Goal: Information Seeking & Learning: Learn about a topic

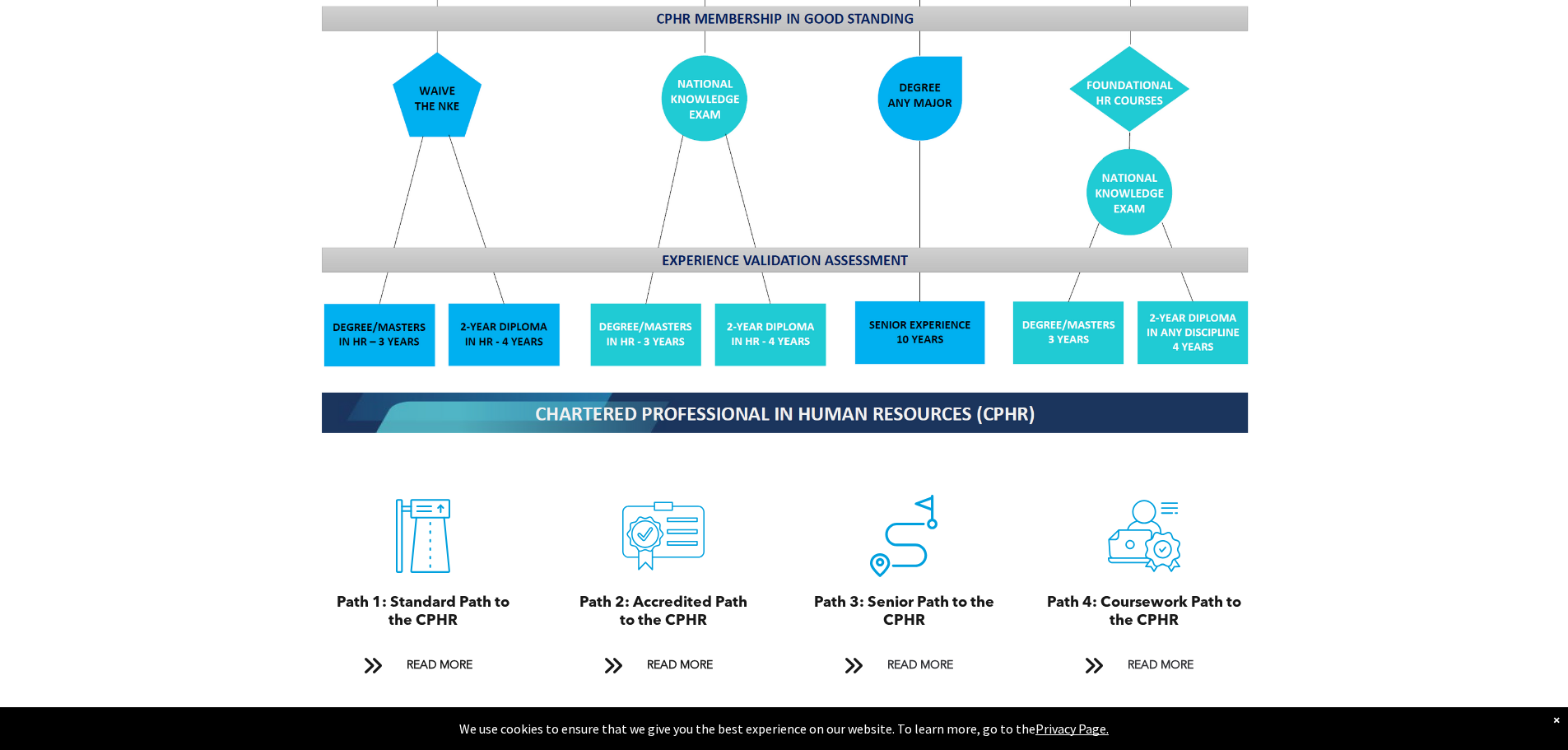
scroll to position [1647, 0]
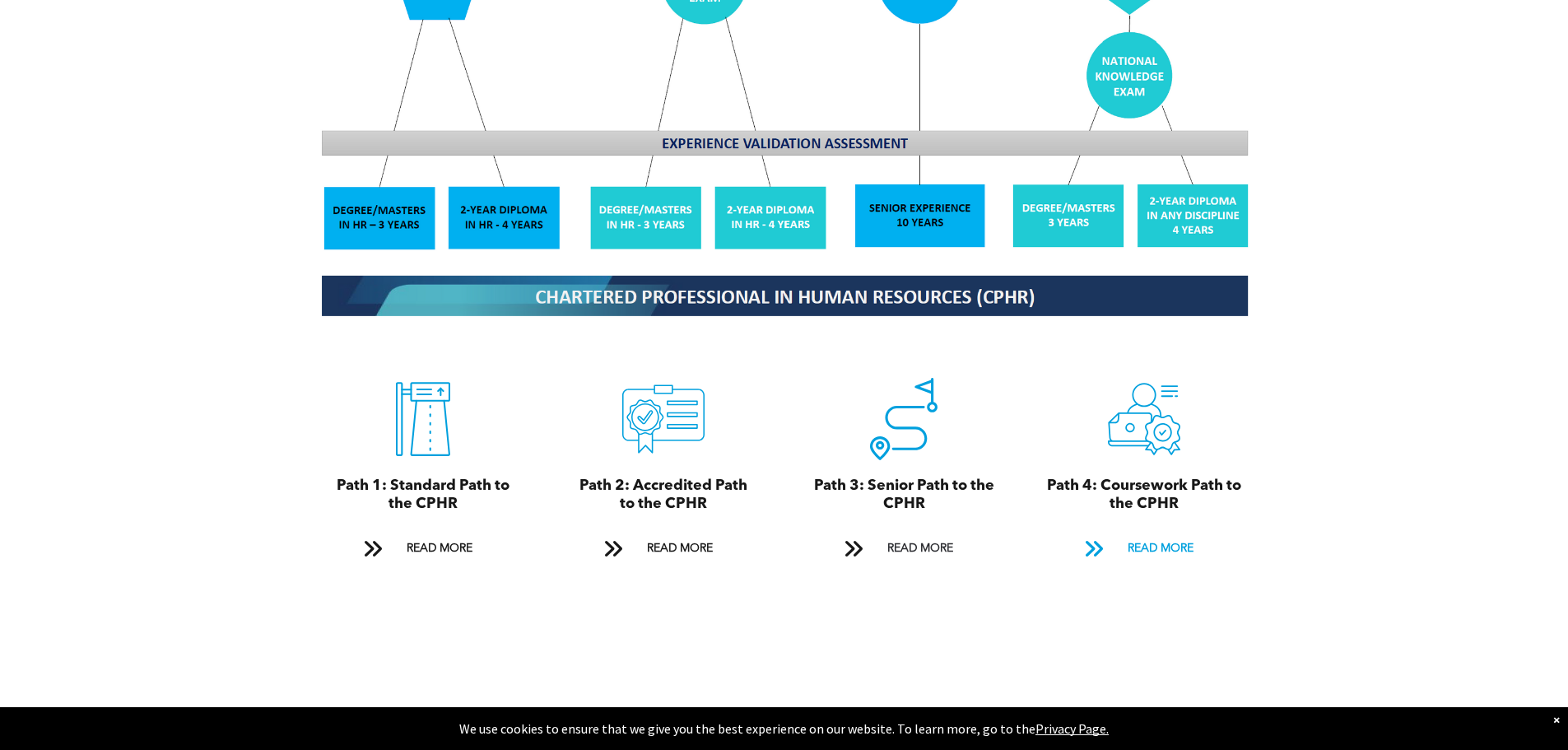
click at [1140, 536] on span "READ MORE" at bounding box center [1161, 549] width 78 height 31
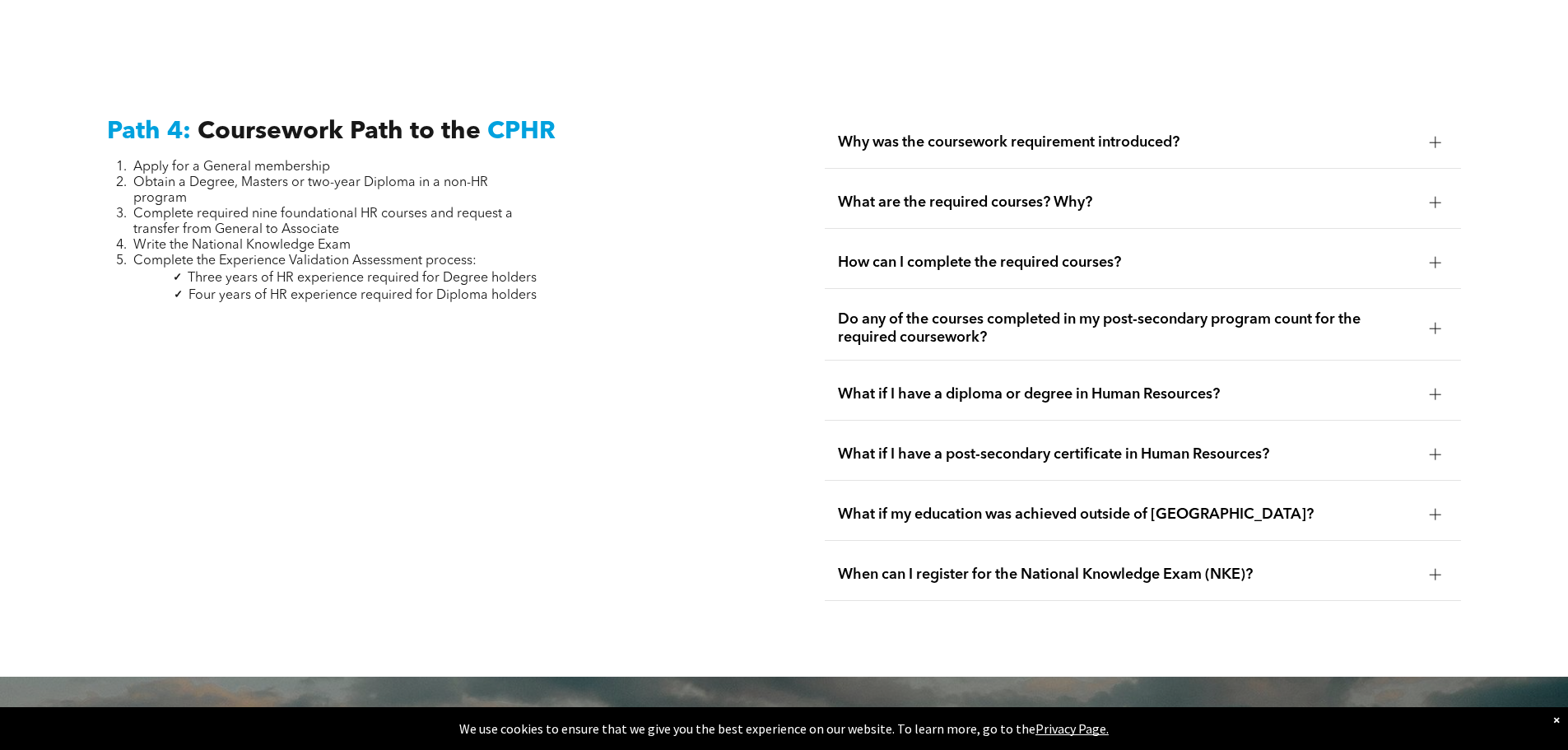
scroll to position [4892, 0]
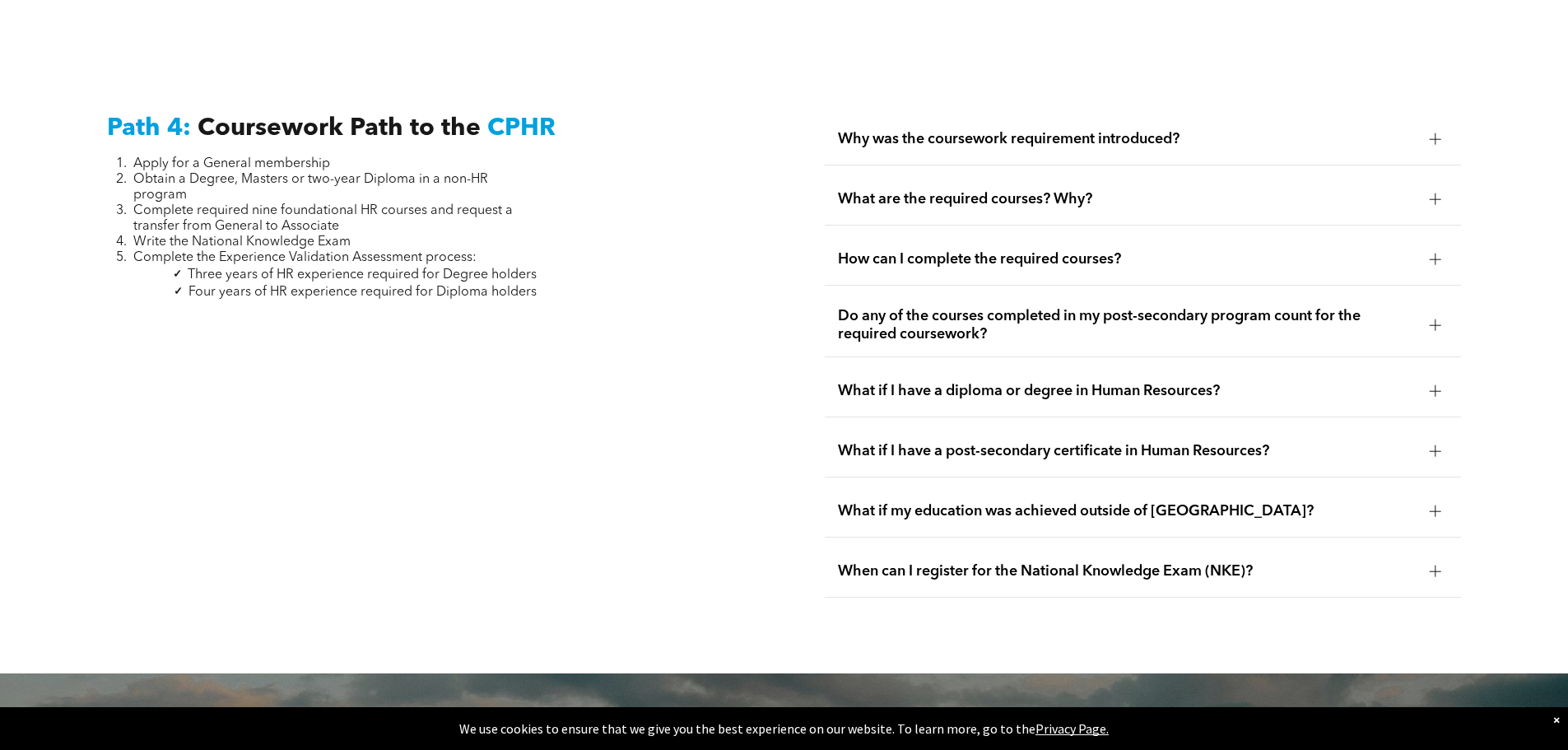
click at [861, 307] on span "Do any of the courses completed in my post-secondary program count for the requ…" at bounding box center [1127, 325] width 579 height 36
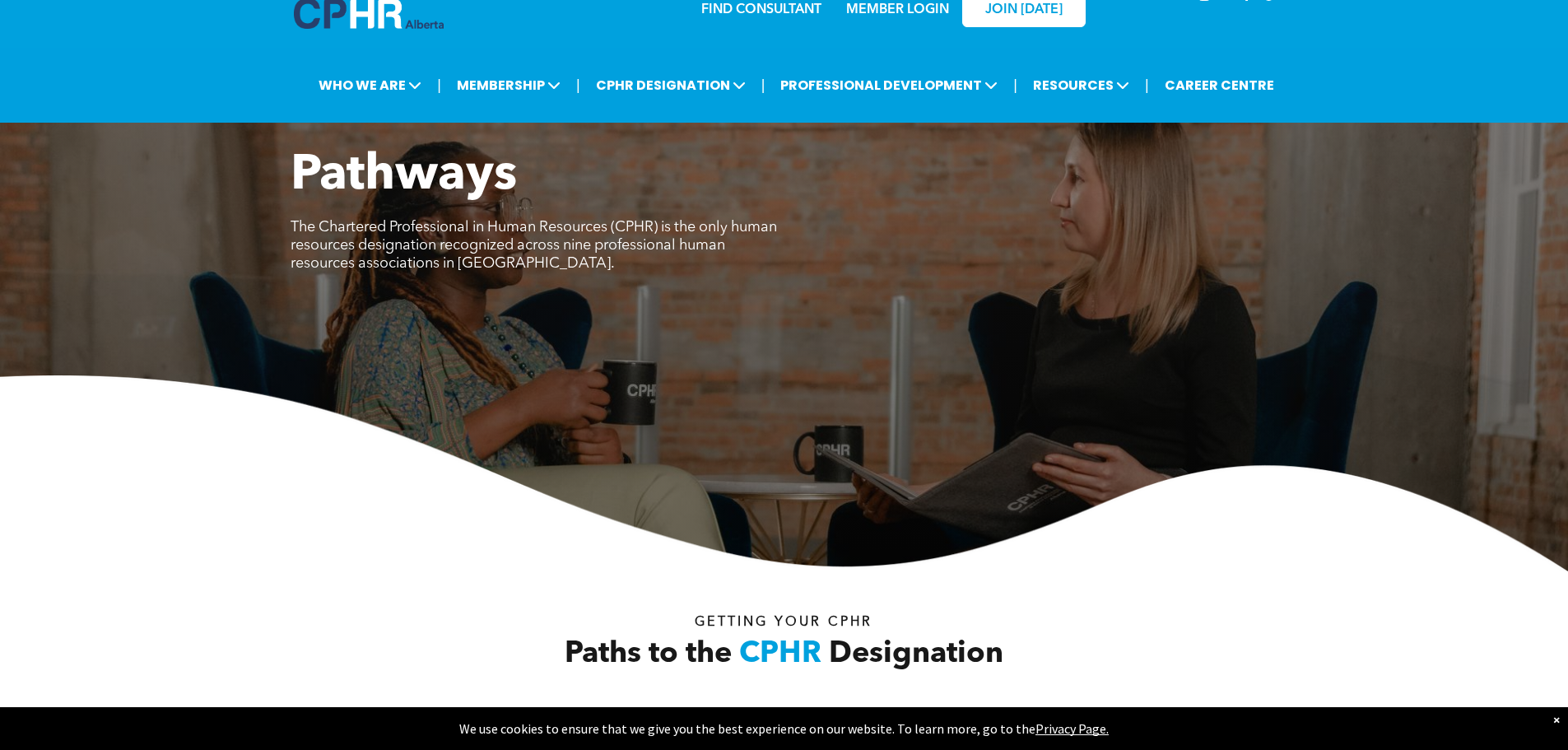
scroll to position [0, 0]
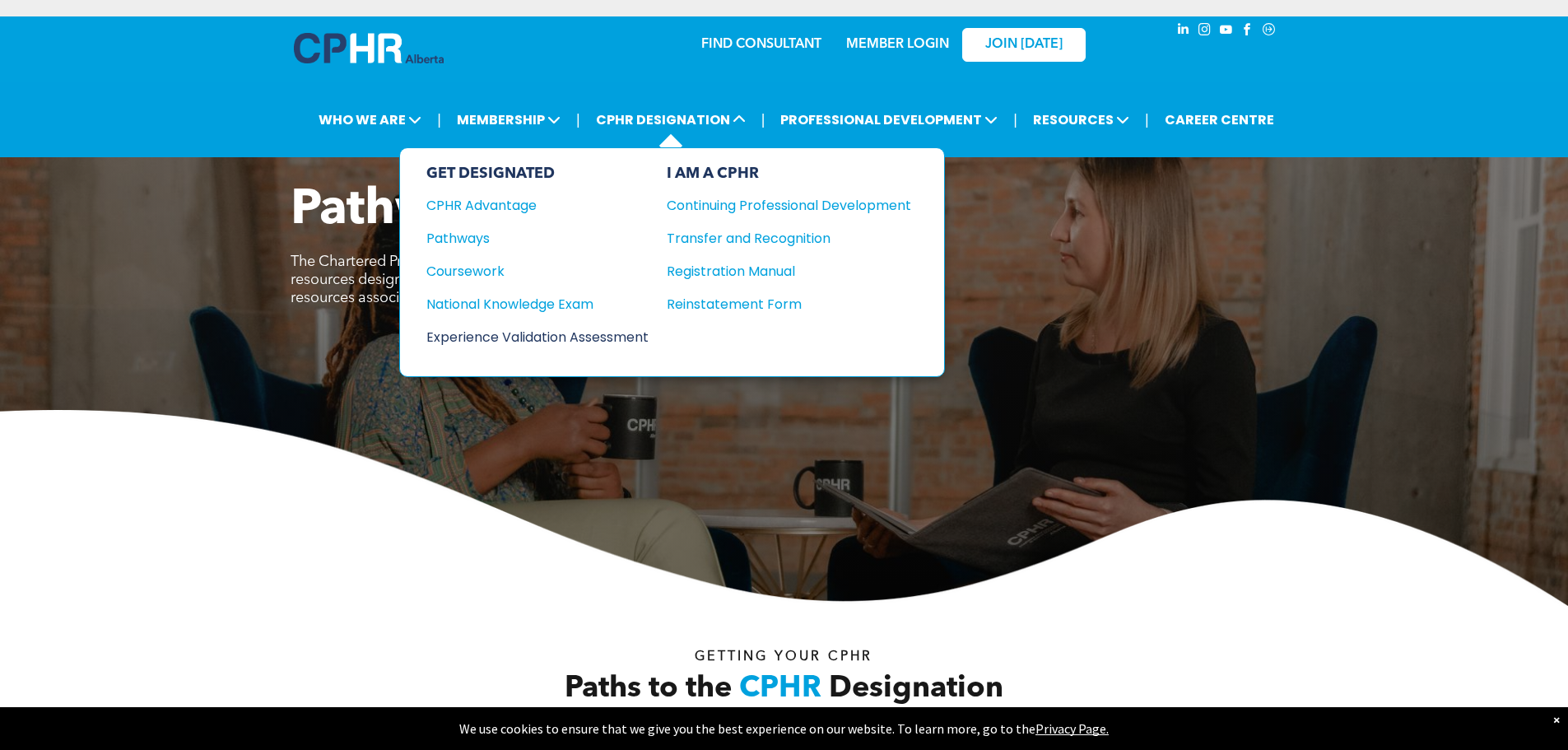
click at [604, 333] on div "Experience Validation Assessment" at bounding box center [526, 337] width 200 height 21
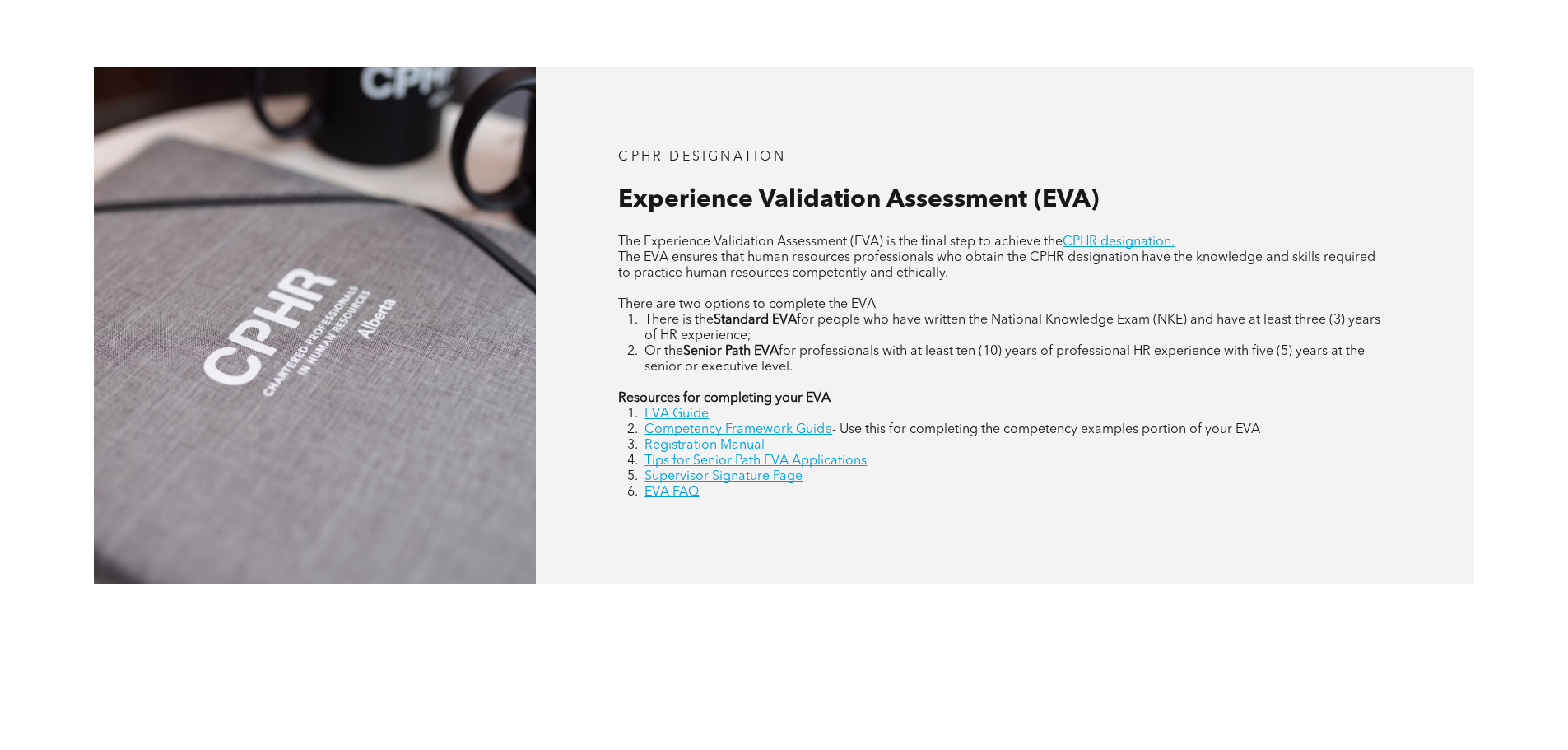
scroll to position [741, 0]
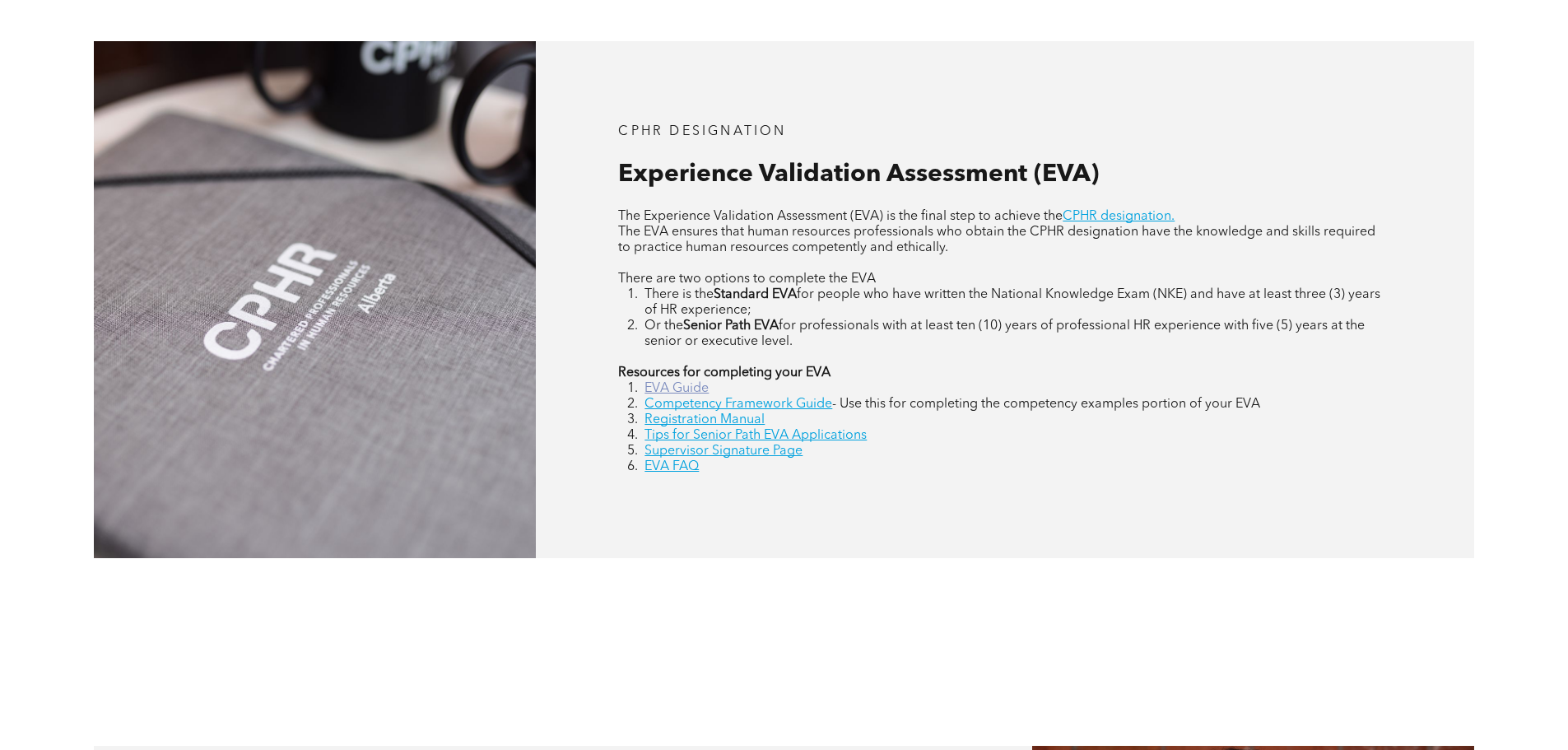
click at [693, 389] on link "EVA Guide" at bounding box center [677, 389] width 64 height 14
click at [759, 402] on link "Competency Framework Guide" at bounding box center [739, 404] width 188 height 14
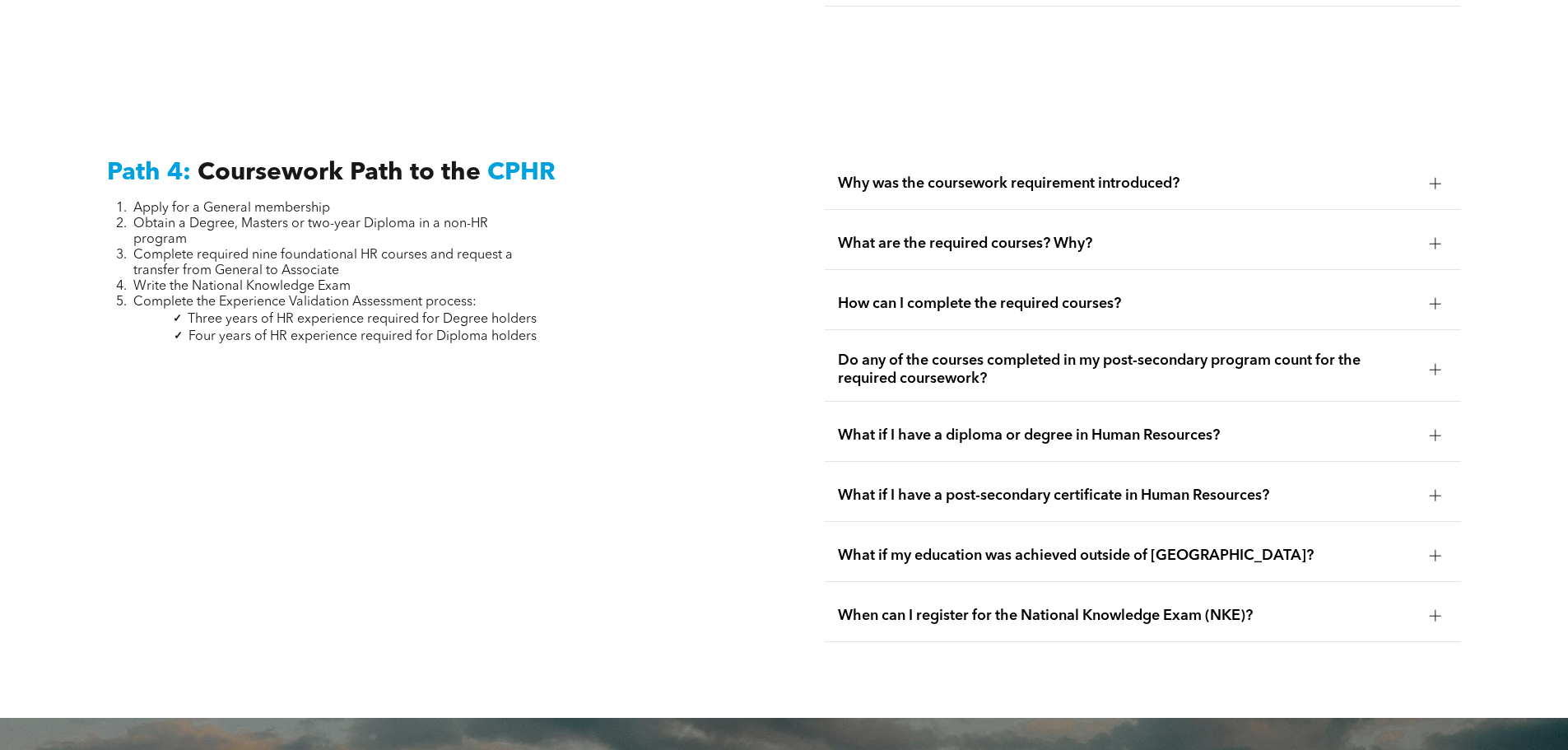
scroll to position [4847, 0]
click at [944, 279] on div "How can I complete the required courses?" at bounding box center [1143, 305] width 637 height 52
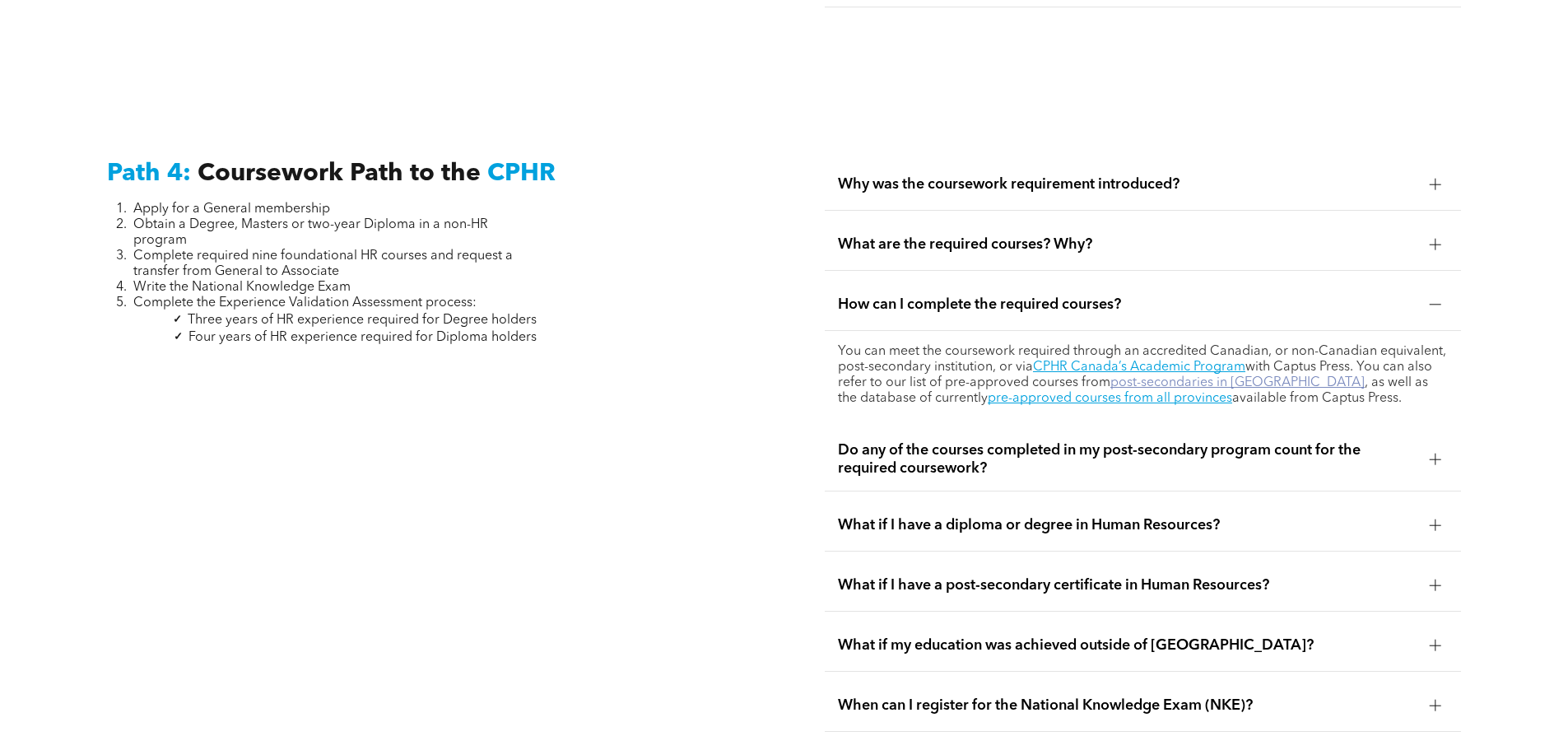
click at [1166, 377] on link "post-secondaries in [GEOGRAPHIC_DATA]" at bounding box center [1238, 383] width 255 height 14
click at [1114, 361] on link "CPHR Canada’s Academic Program" at bounding box center [1139, 367] width 212 height 14
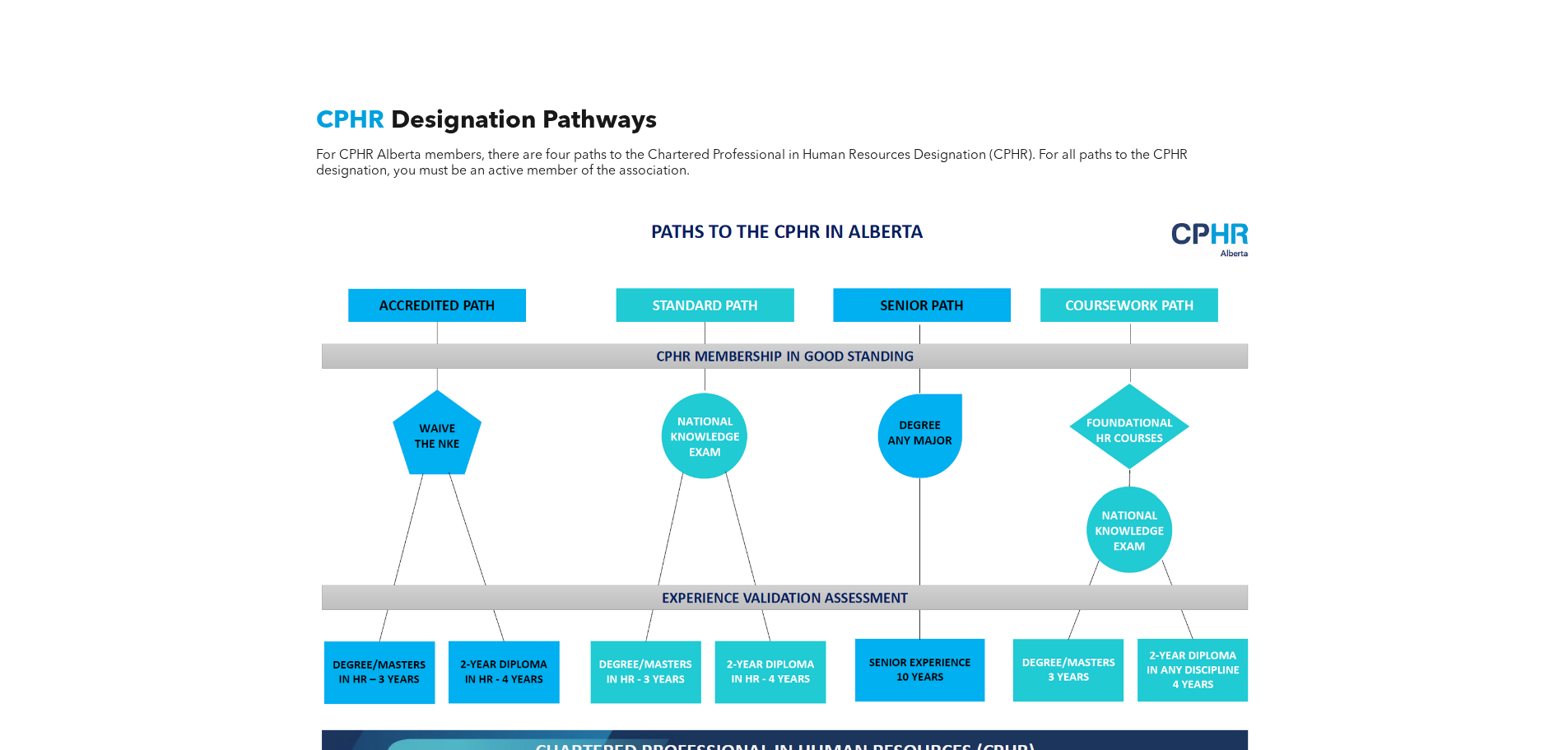
scroll to position [1235, 0]
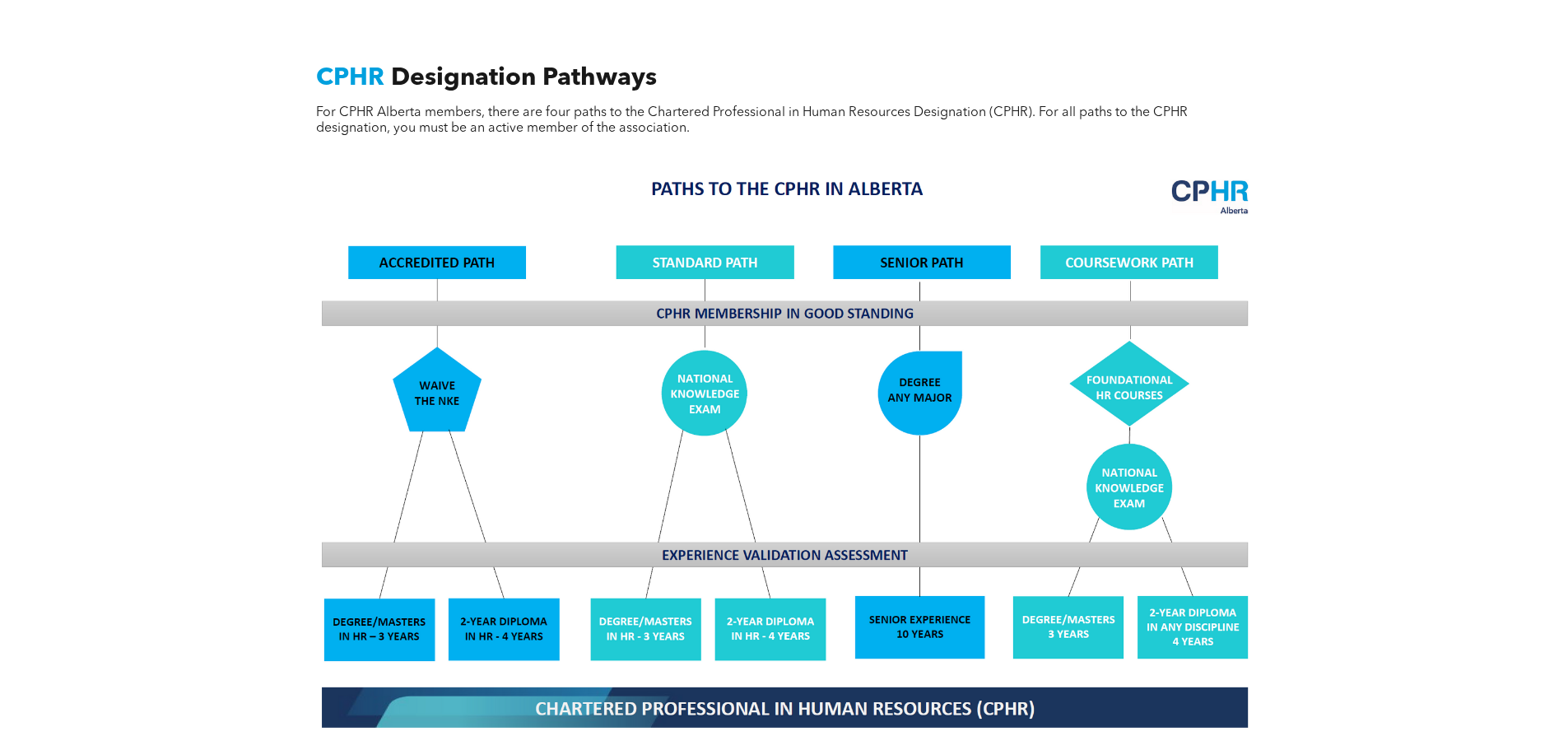
click at [714, 242] on img at bounding box center [784, 452] width 953 height 574
click at [665, 614] on img at bounding box center [784, 452] width 953 height 574
click at [783, 609] on img at bounding box center [784, 452] width 953 height 574
click at [709, 387] on img at bounding box center [784, 452] width 953 height 574
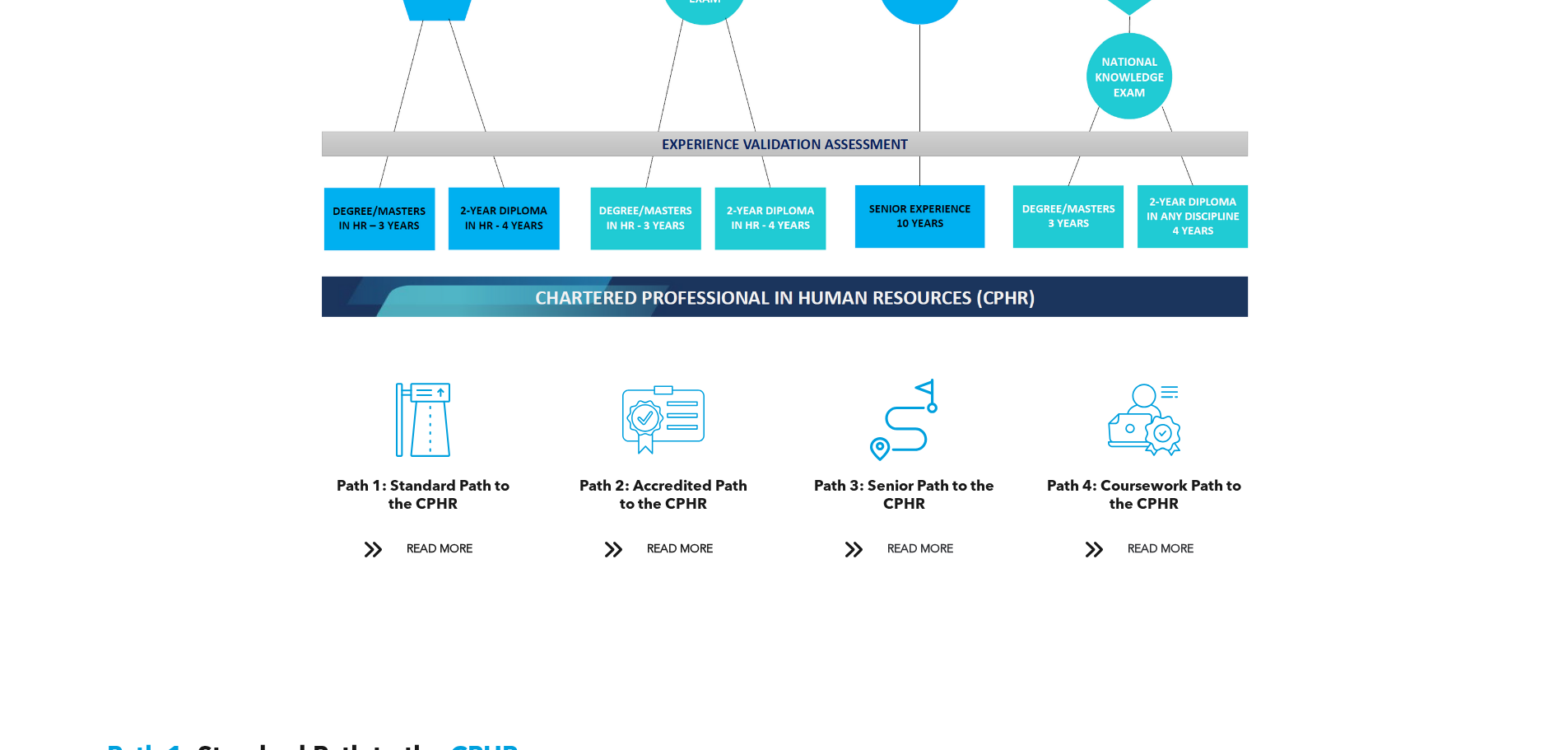
scroll to position [1730, 0]
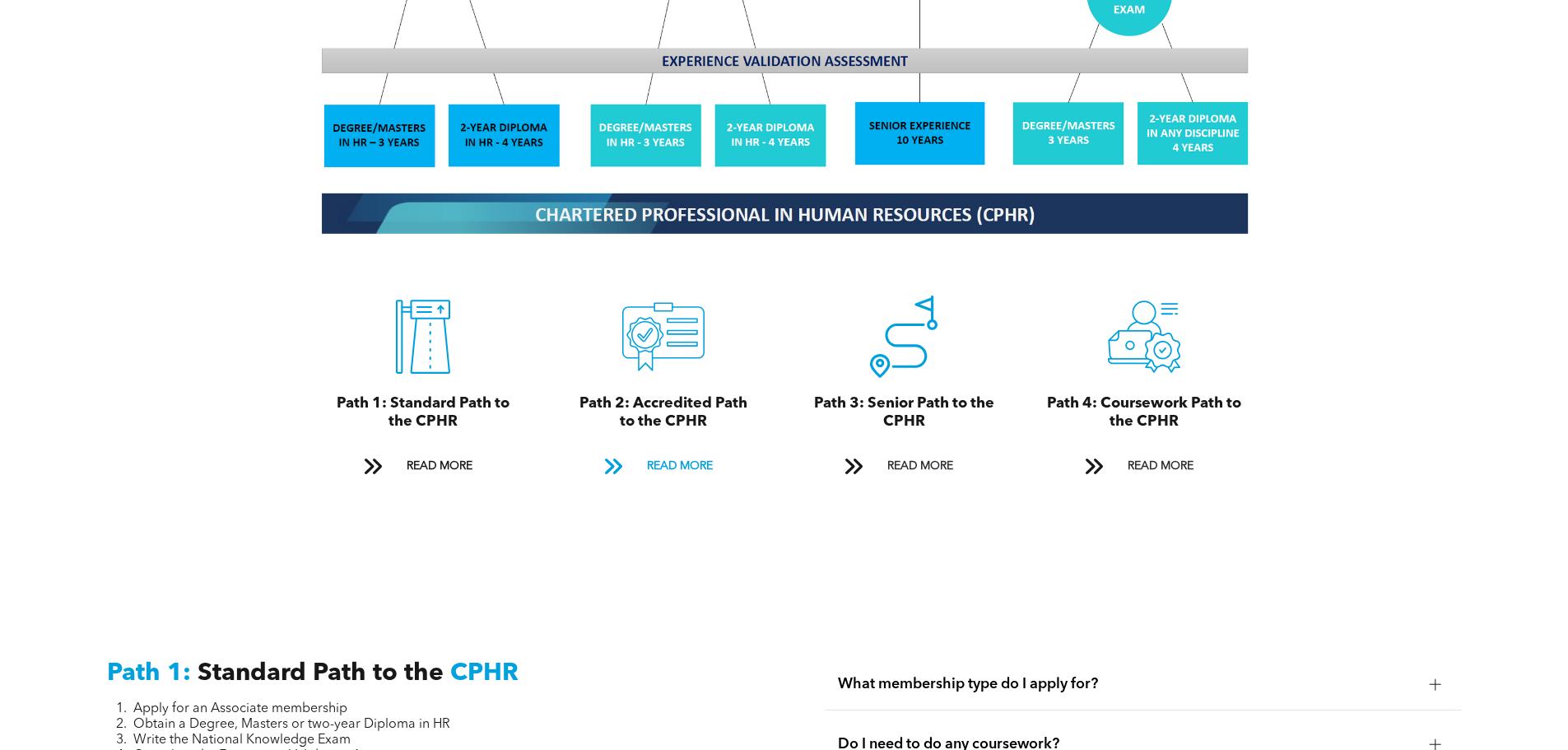
click at [670, 459] on span "READ MORE" at bounding box center [680, 466] width 78 height 31
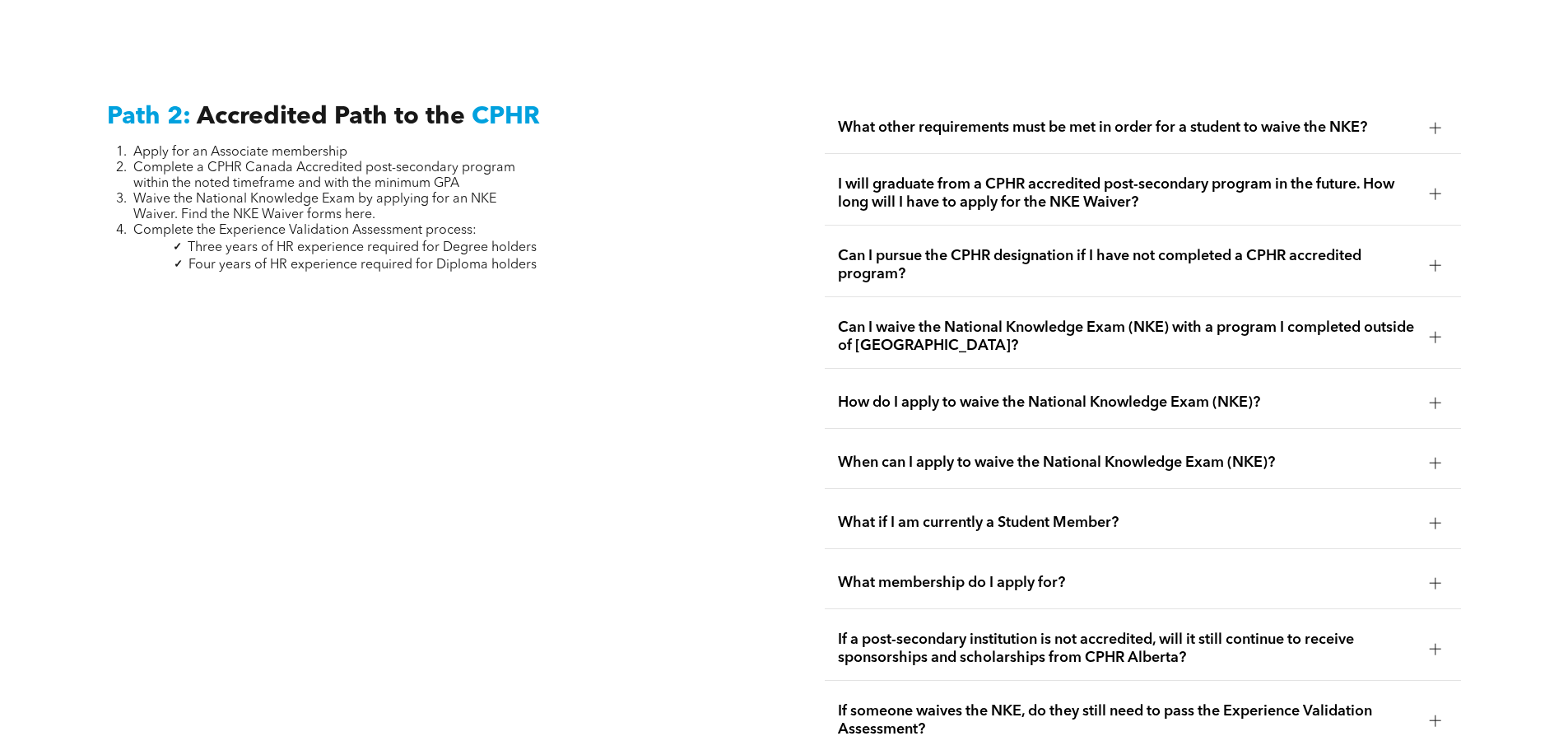
scroll to position [2693, 0]
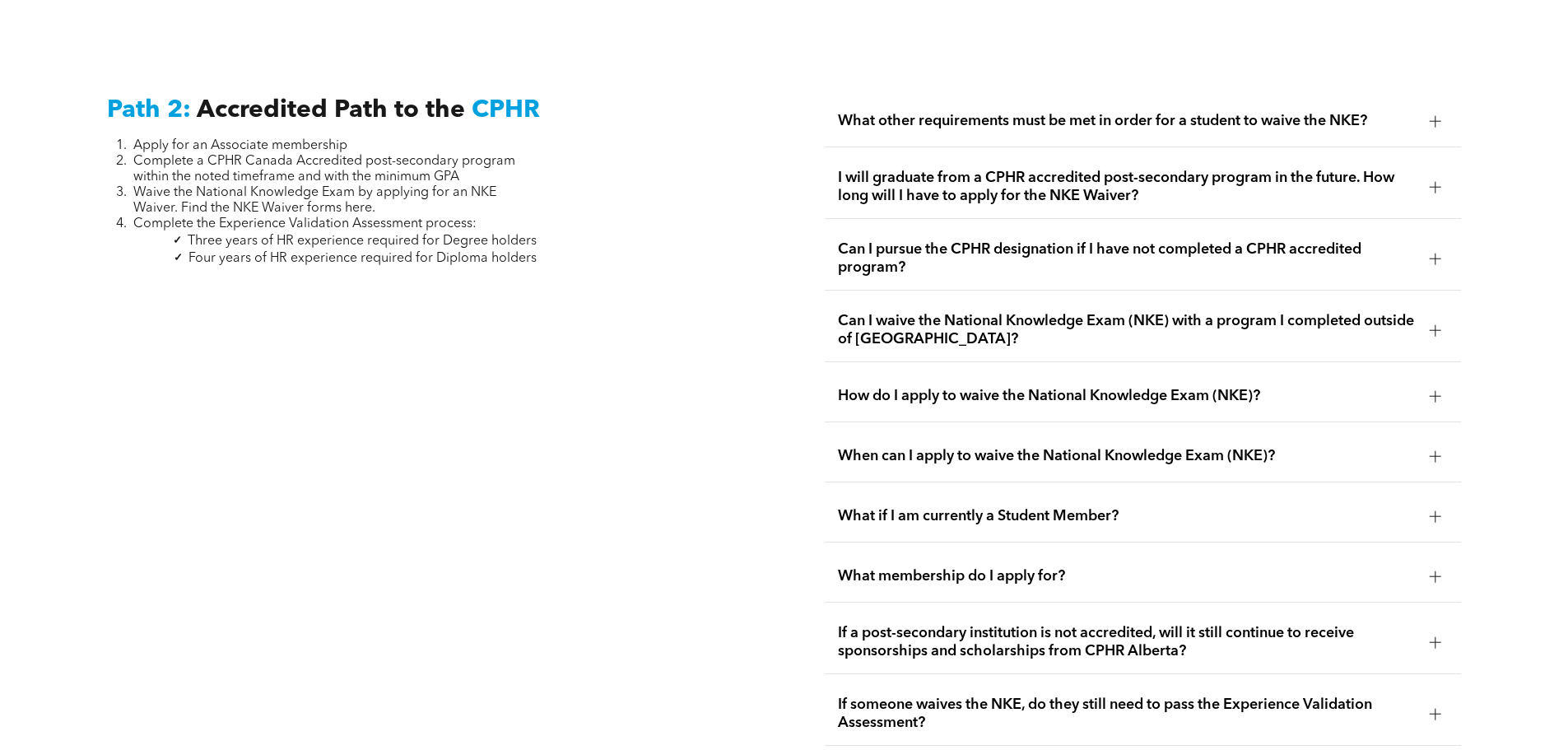
click at [1085, 112] on div "What other requirements must be met in order for a student to waive the NKE?" at bounding box center [1143, 121] width 637 height 52
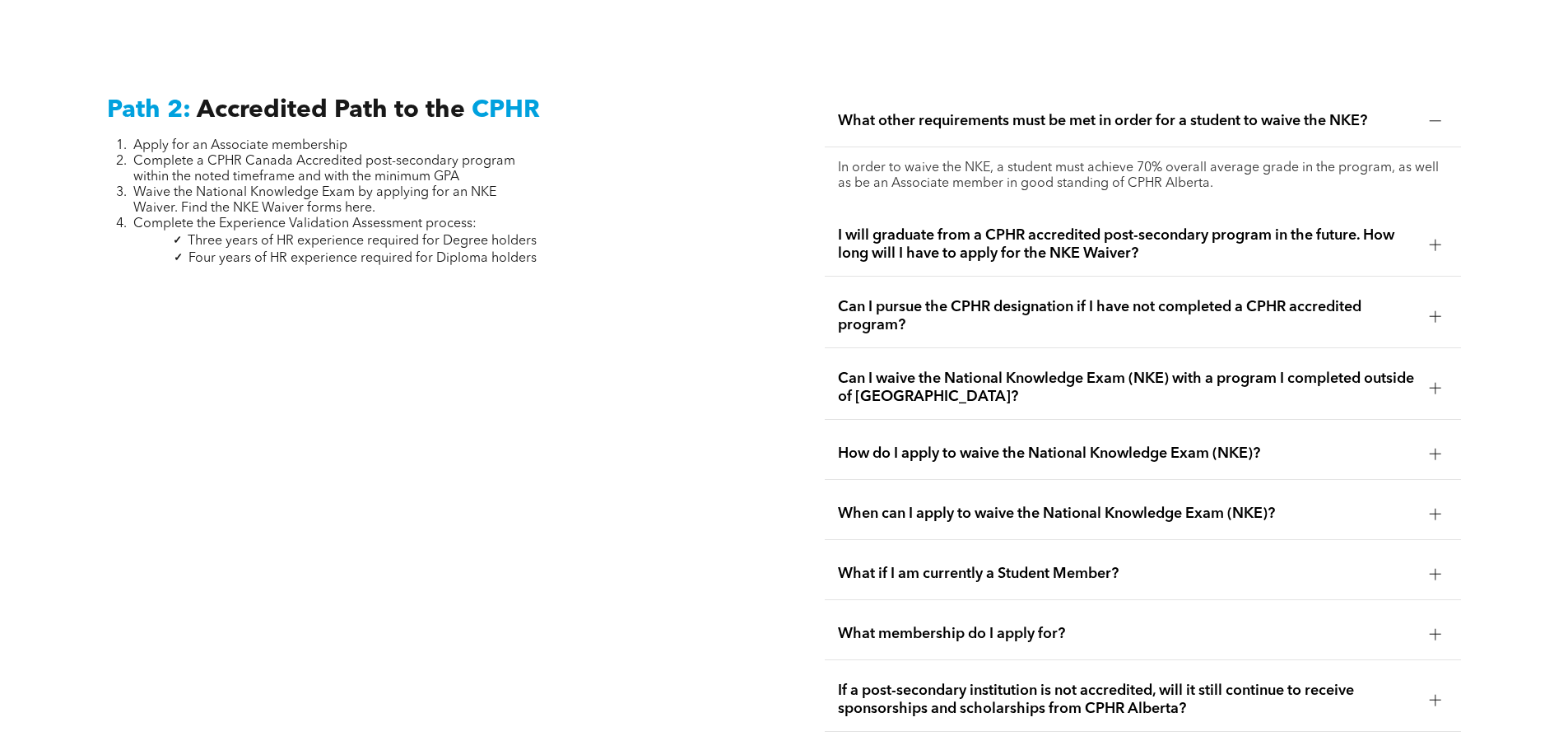
click at [863, 227] on span "I will graduate from a CPHR accredited post-secondary program in the future. Ho…" at bounding box center [1127, 245] width 579 height 36
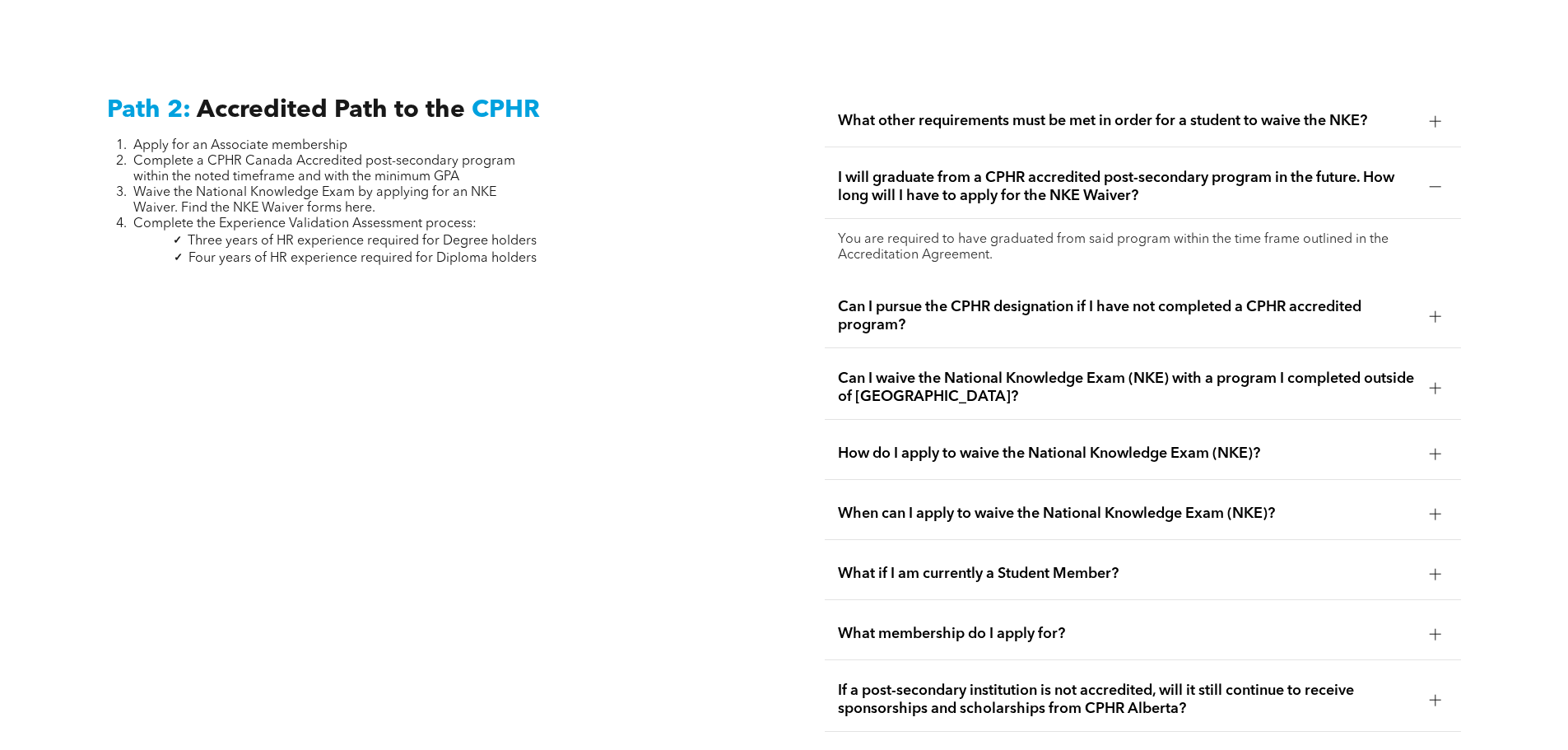
click at [840, 298] on span "Can I pursue the CPHR designation if I have not completed a CPHR accredited pro…" at bounding box center [1127, 316] width 579 height 36
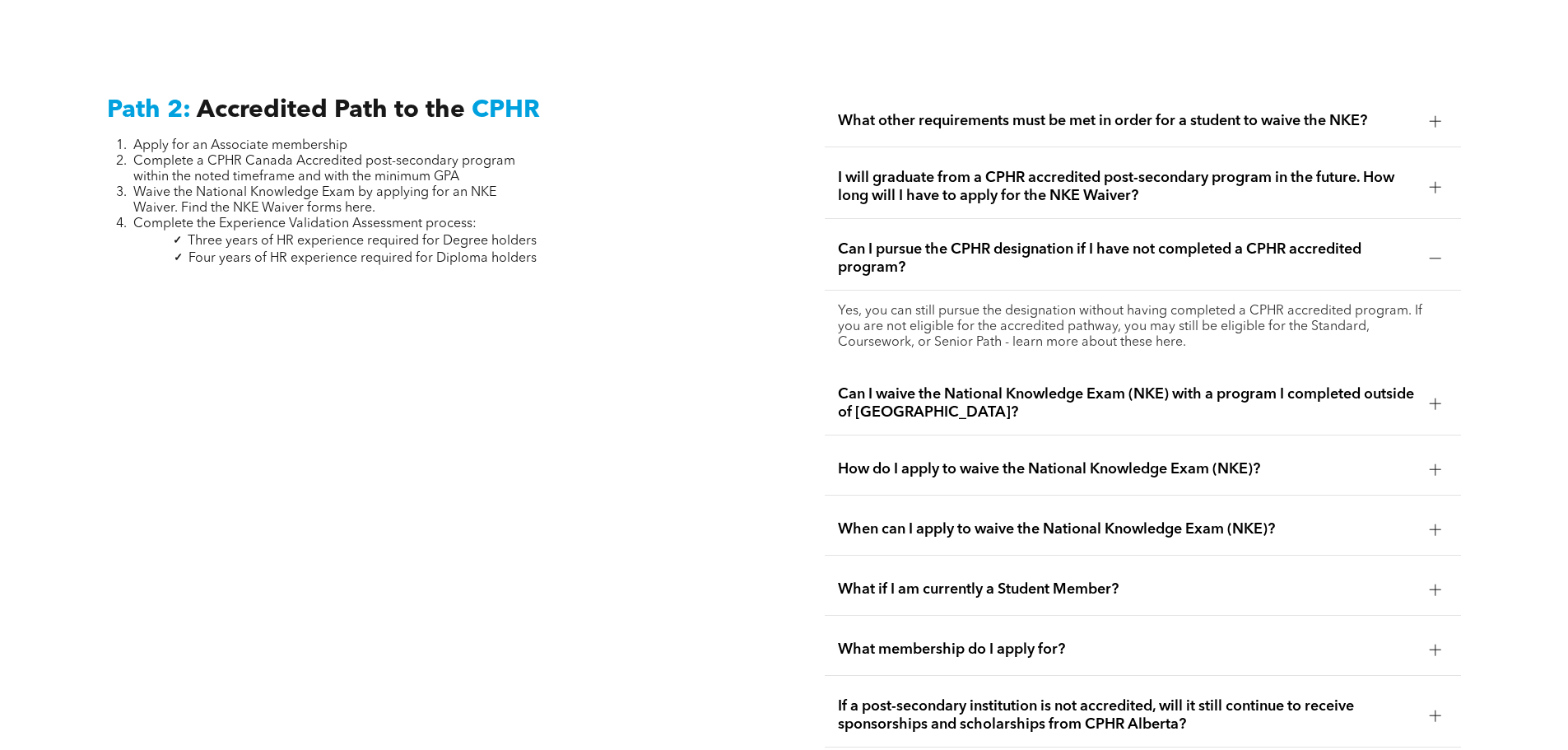
click at [851, 386] on span "Can I waive the National Knowledge Exam (NKE) with a program I completed outsid…" at bounding box center [1127, 404] width 579 height 36
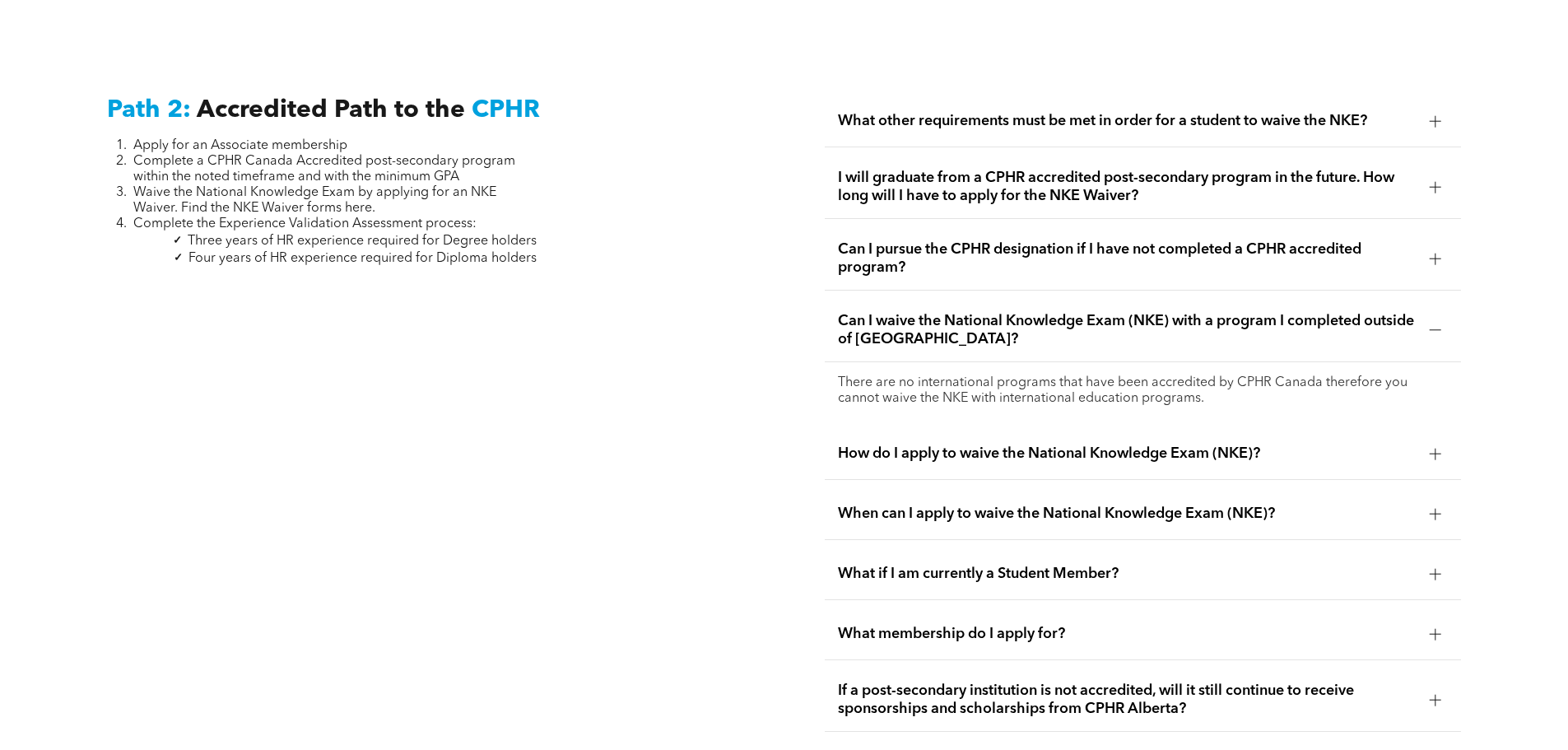
click at [983, 625] on span "What membership do I apply for?" at bounding box center [1127, 634] width 579 height 18
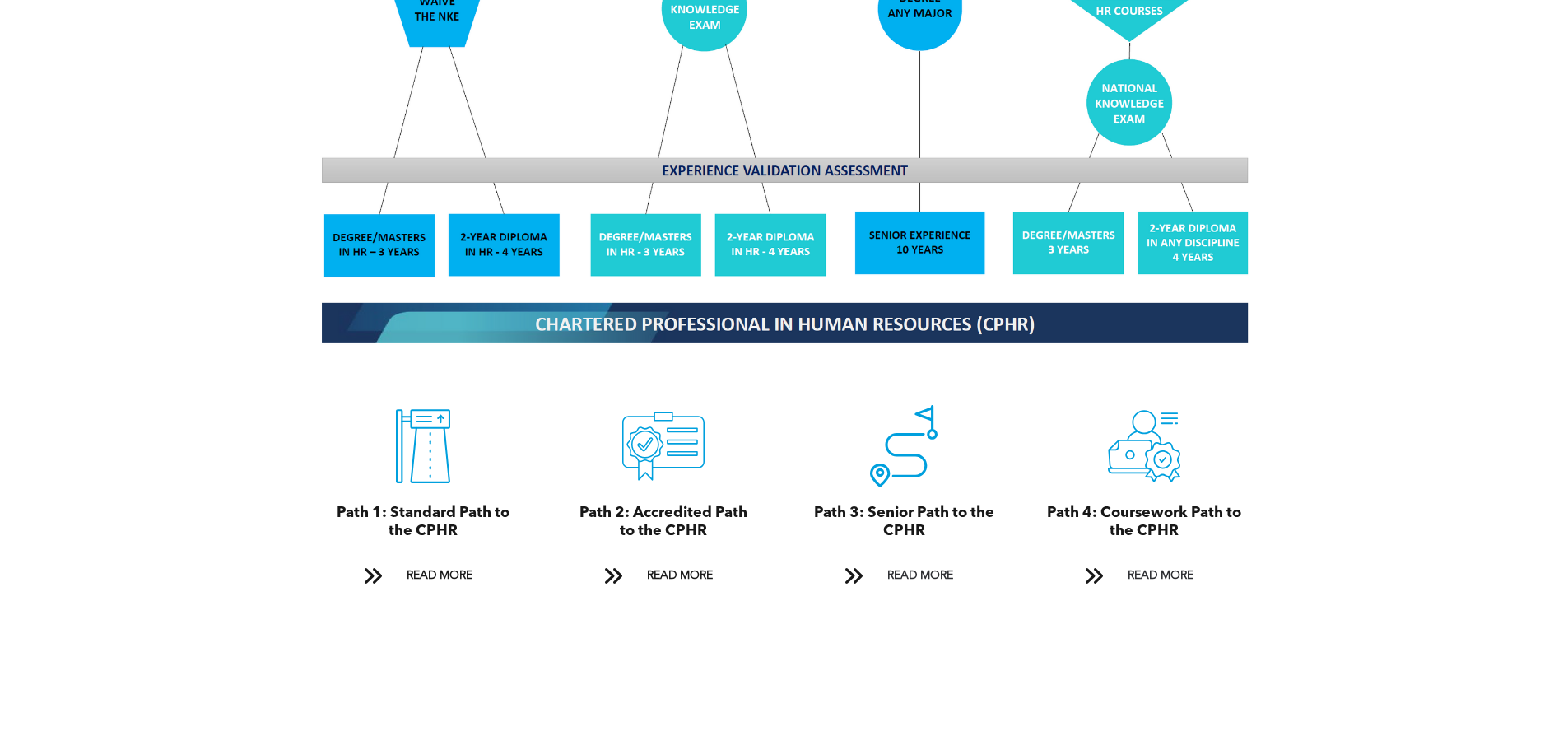
scroll to position [1593, 0]
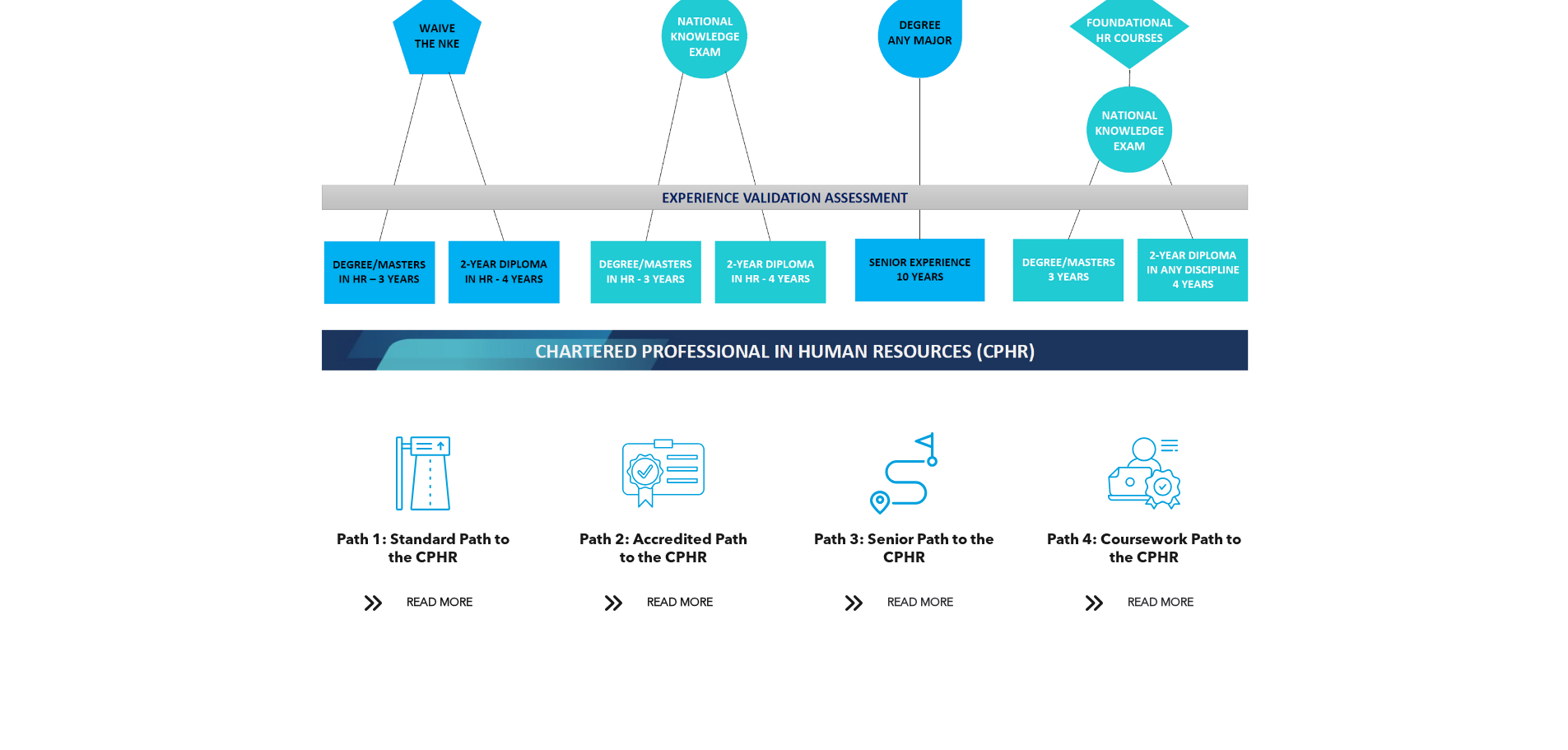
click at [1116, 125] on img at bounding box center [784, 95] width 953 height 574
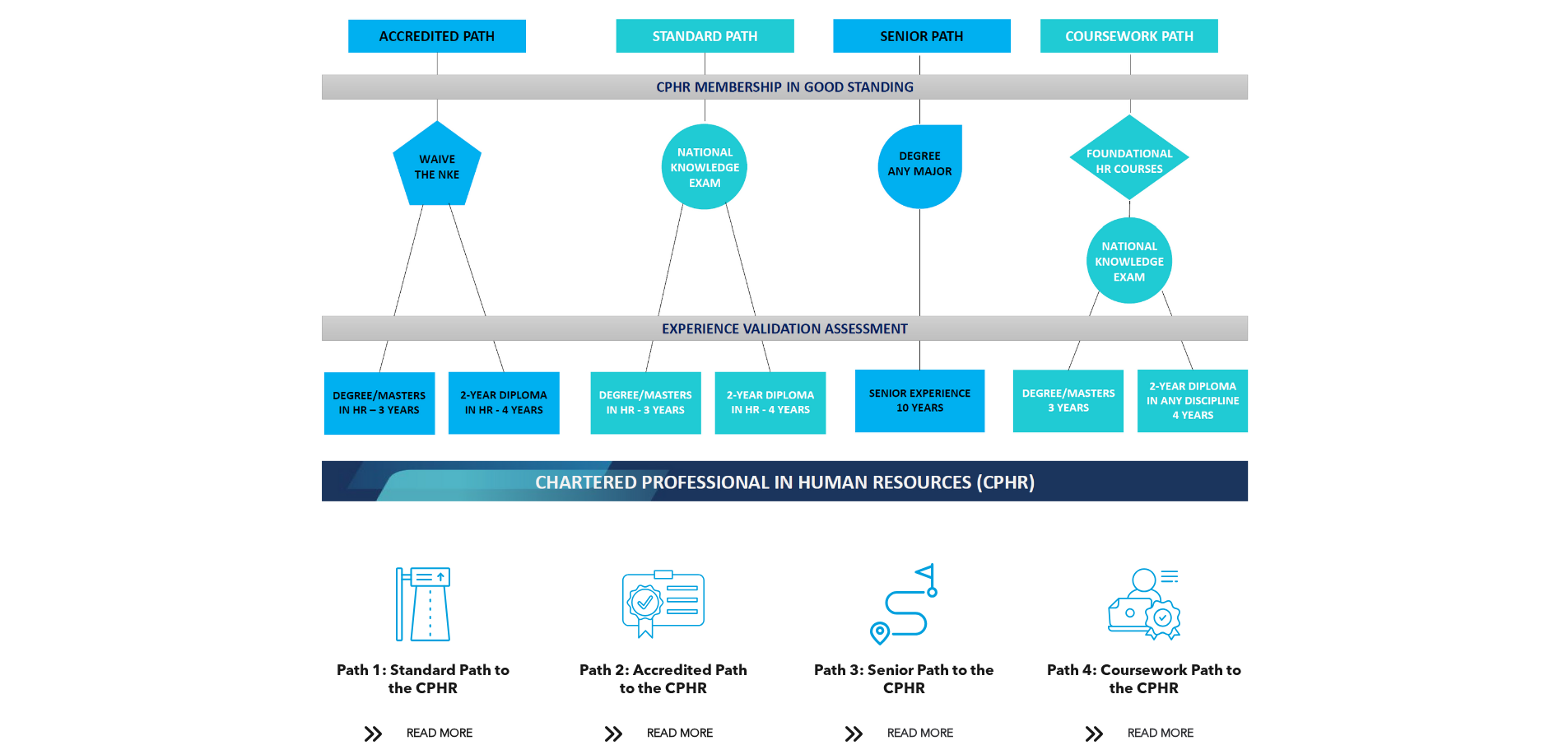
scroll to position [1428, 0]
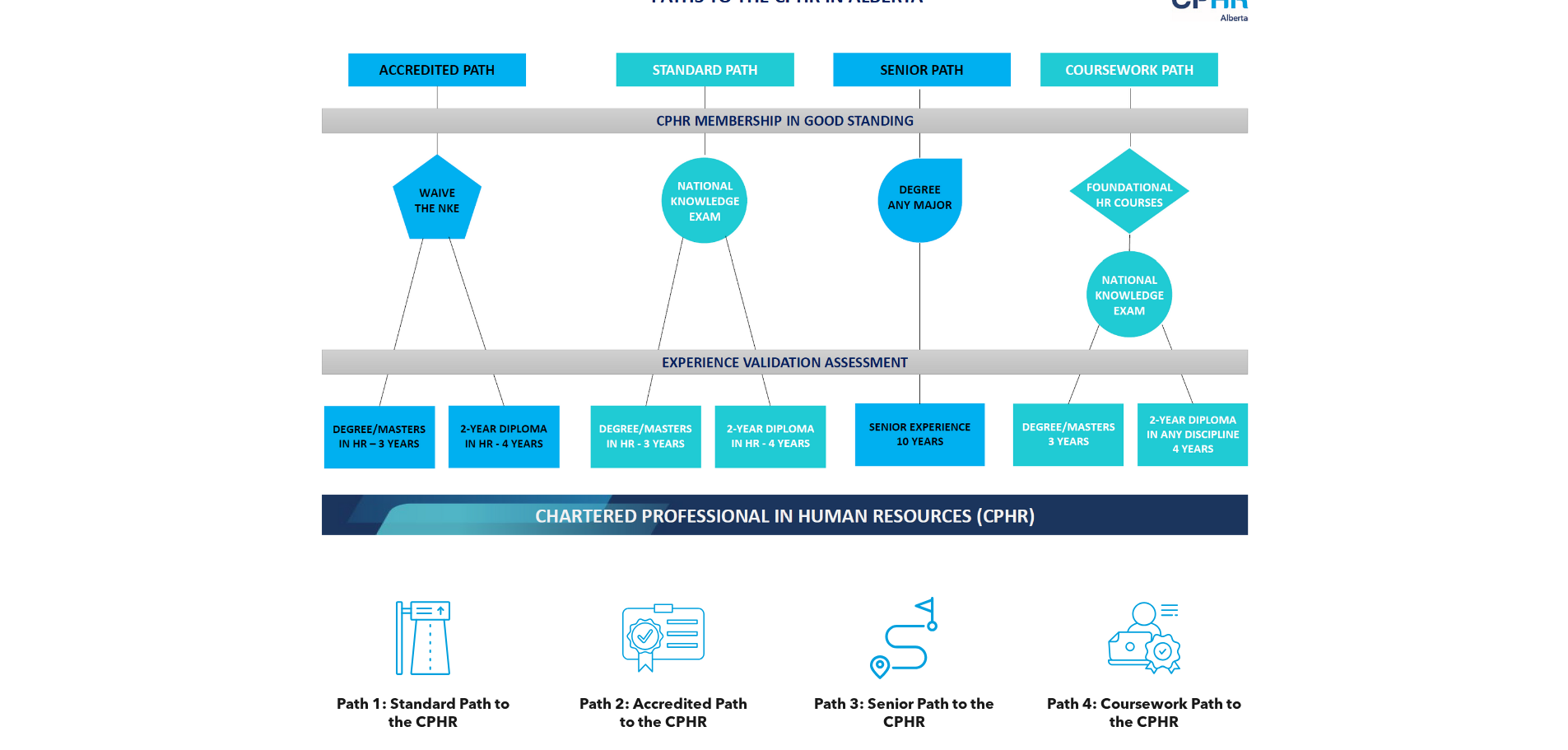
click at [1130, 51] on img at bounding box center [784, 259] width 953 height 574
click at [1151, 649] on icon "A line drawing of a person sitting in front of a laptop computer." at bounding box center [1143, 638] width 82 height 82
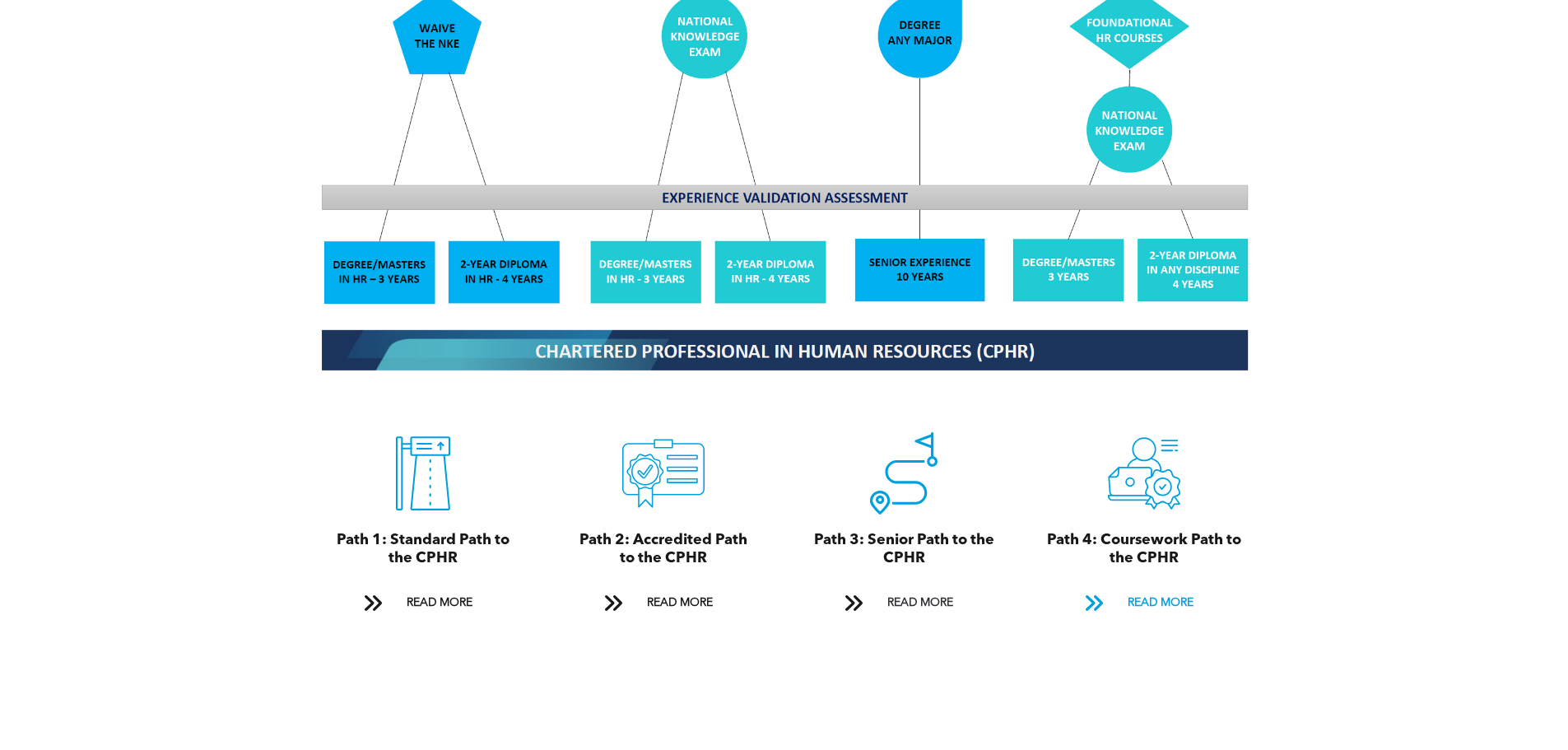
click at [1166, 588] on span "READ MORE" at bounding box center [1161, 604] width 78 height 31
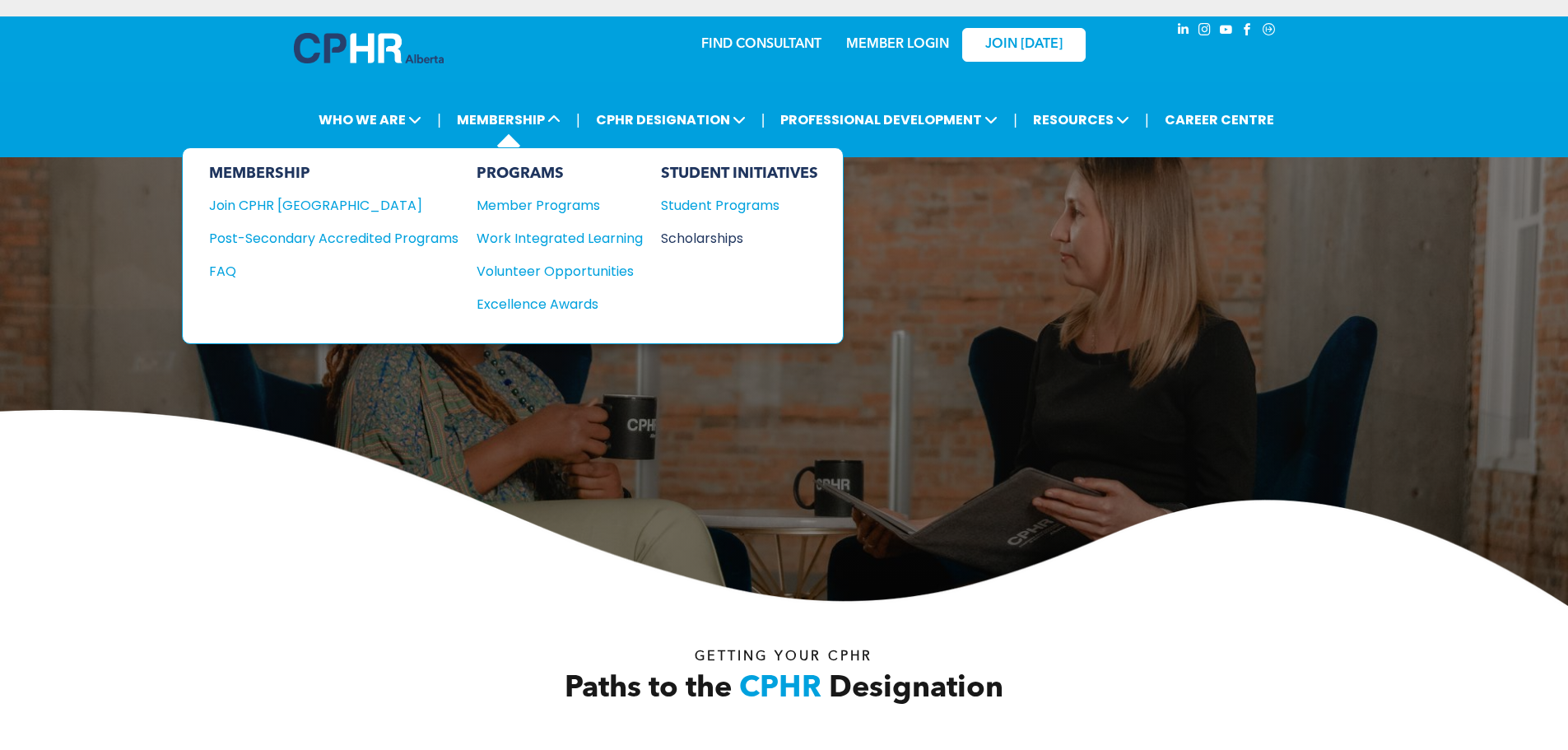
click at [687, 231] on div "Scholarships" at bounding box center [732, 238] width 142 height 21
click at [525, 210] on div "Member Programs" at bounding box center [552, 205] width 150 height 21
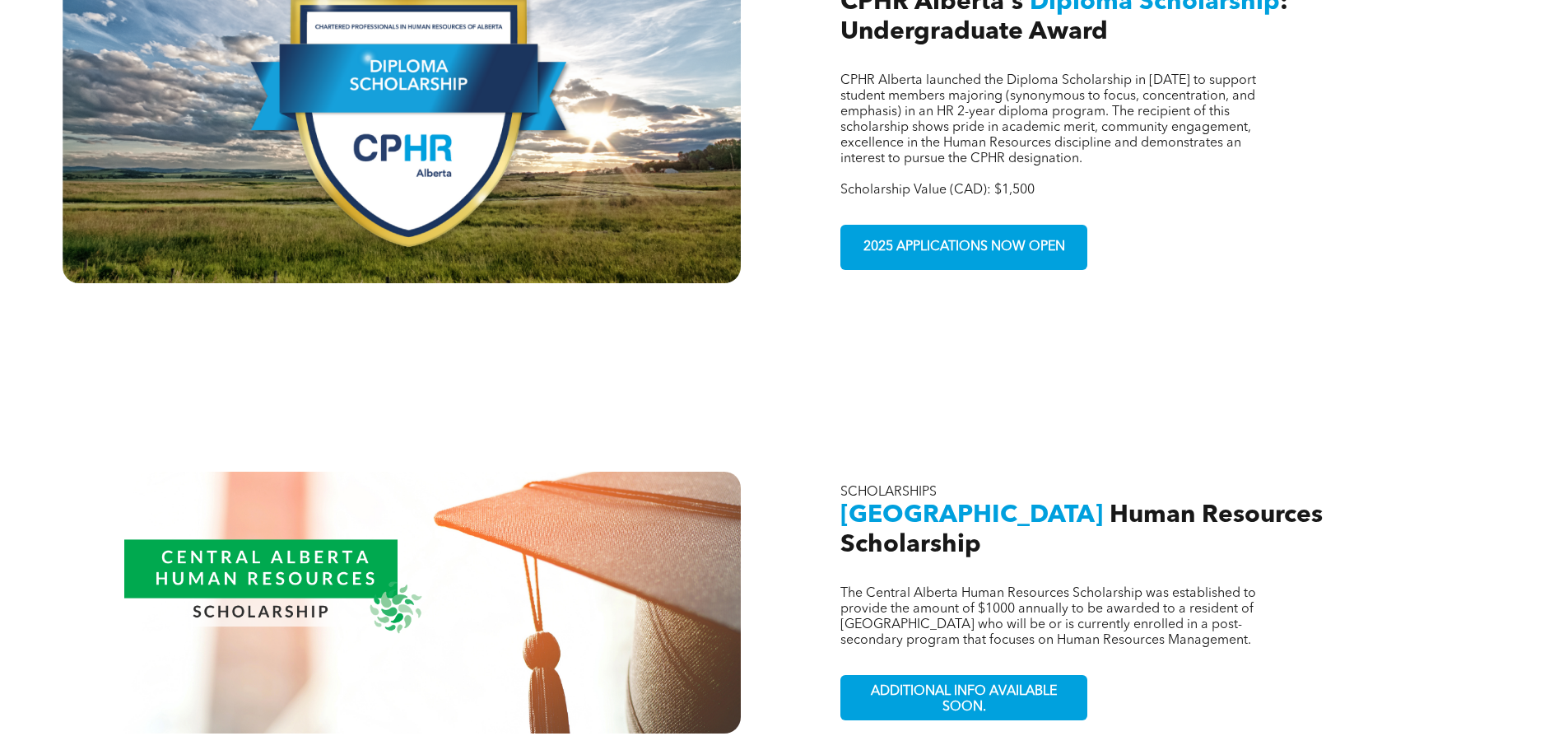
scroll to position [1483, 0]
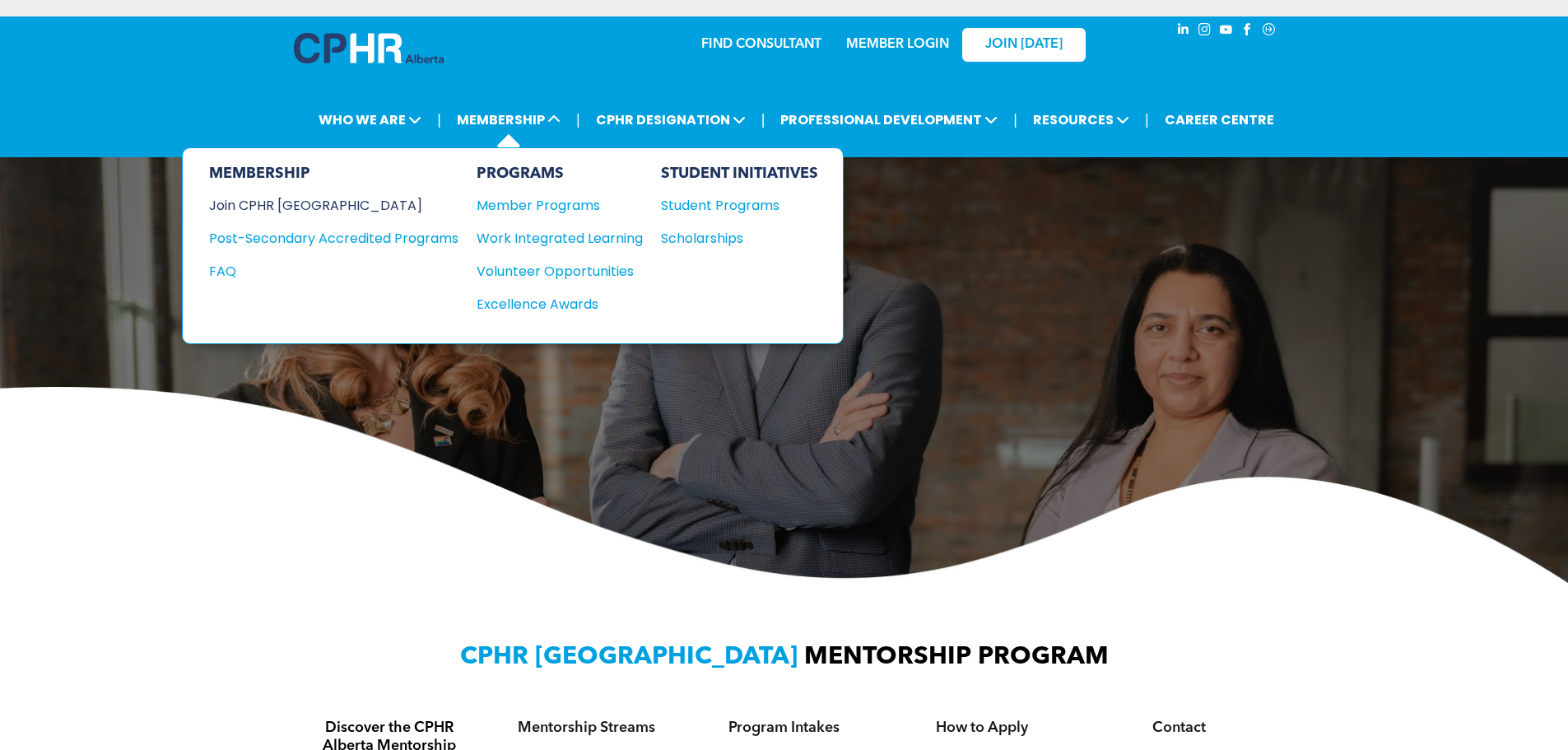
click at [305, 202] on div "Join CPHR [GEOGRAPHIC_DATA]" at bounding box center [322, 205] width 225 height 21
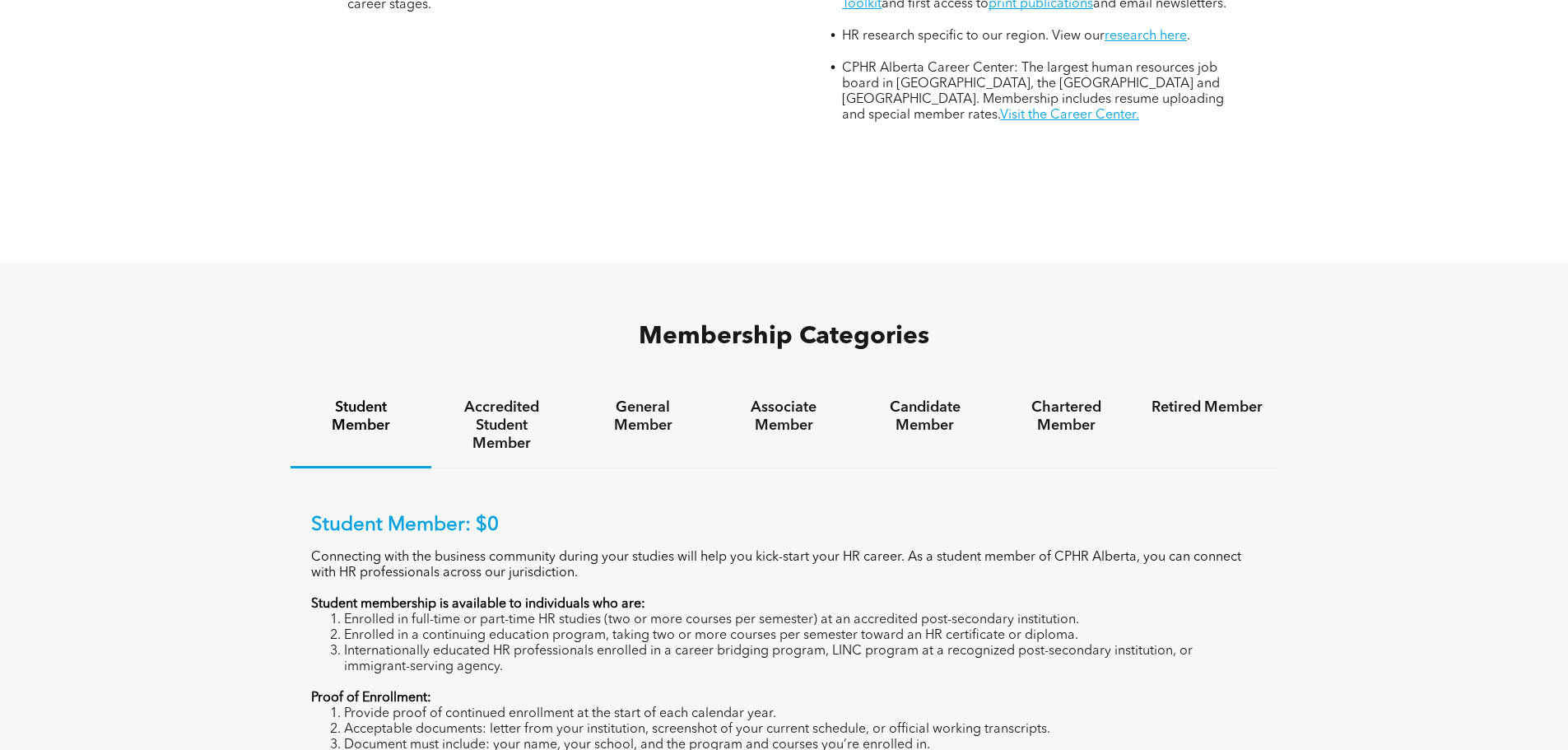
scroll to position [906, 0]
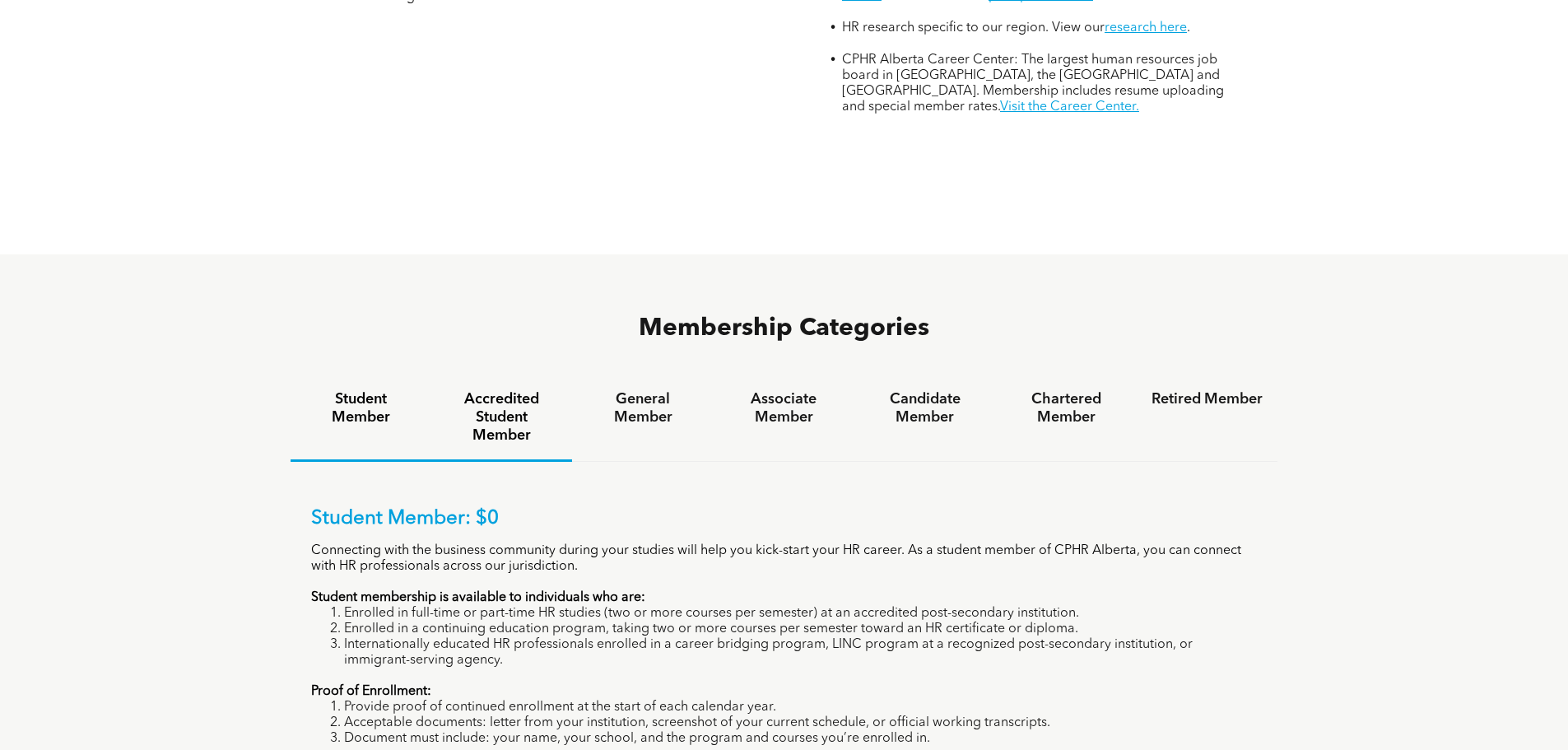
click at [489, 390] on h4 "Accredited Student Member" at bounding box center [501, 417] width 111 height 54
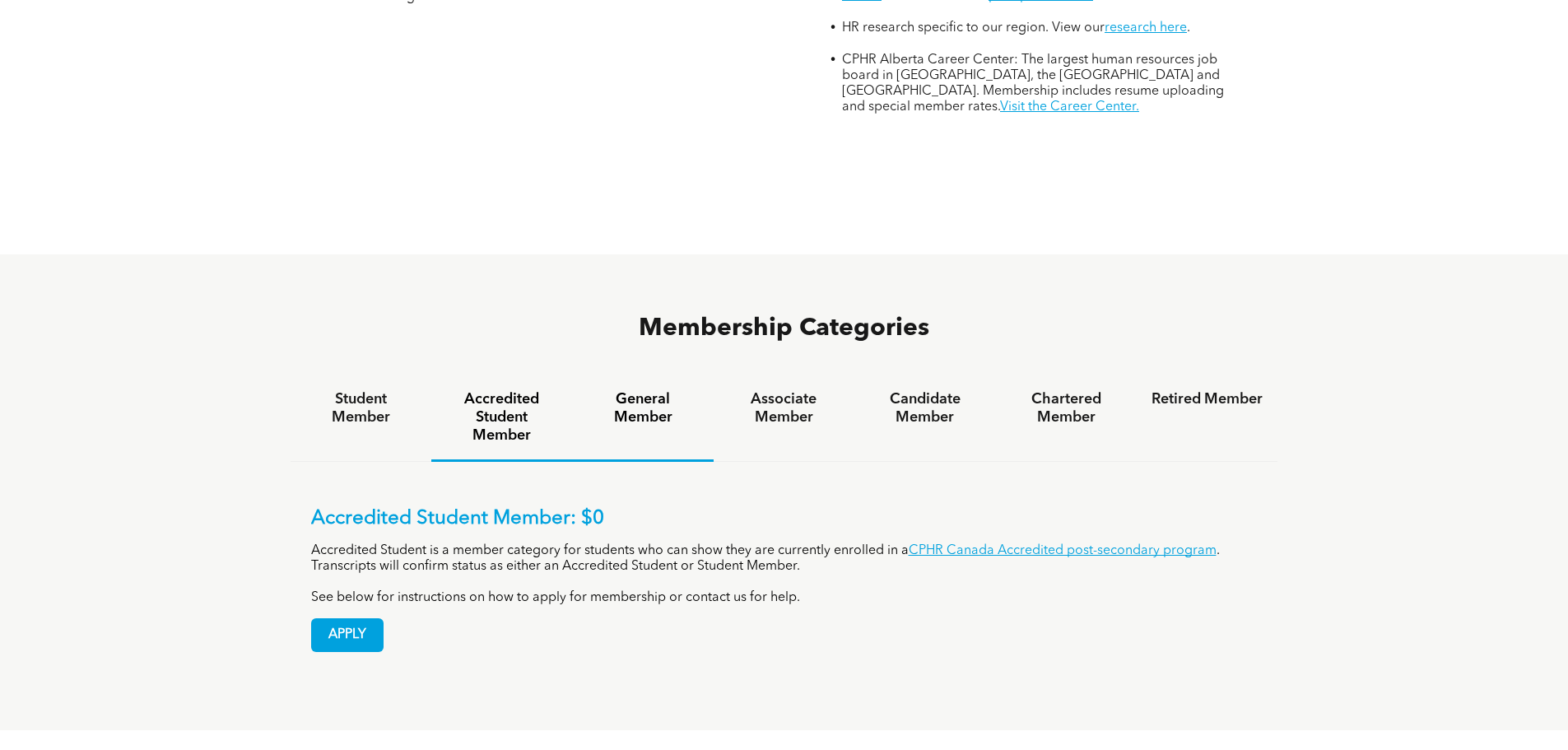
click at [646, 390] on h4 "General Member" at bounding box center [642, 408] width 111 height 36
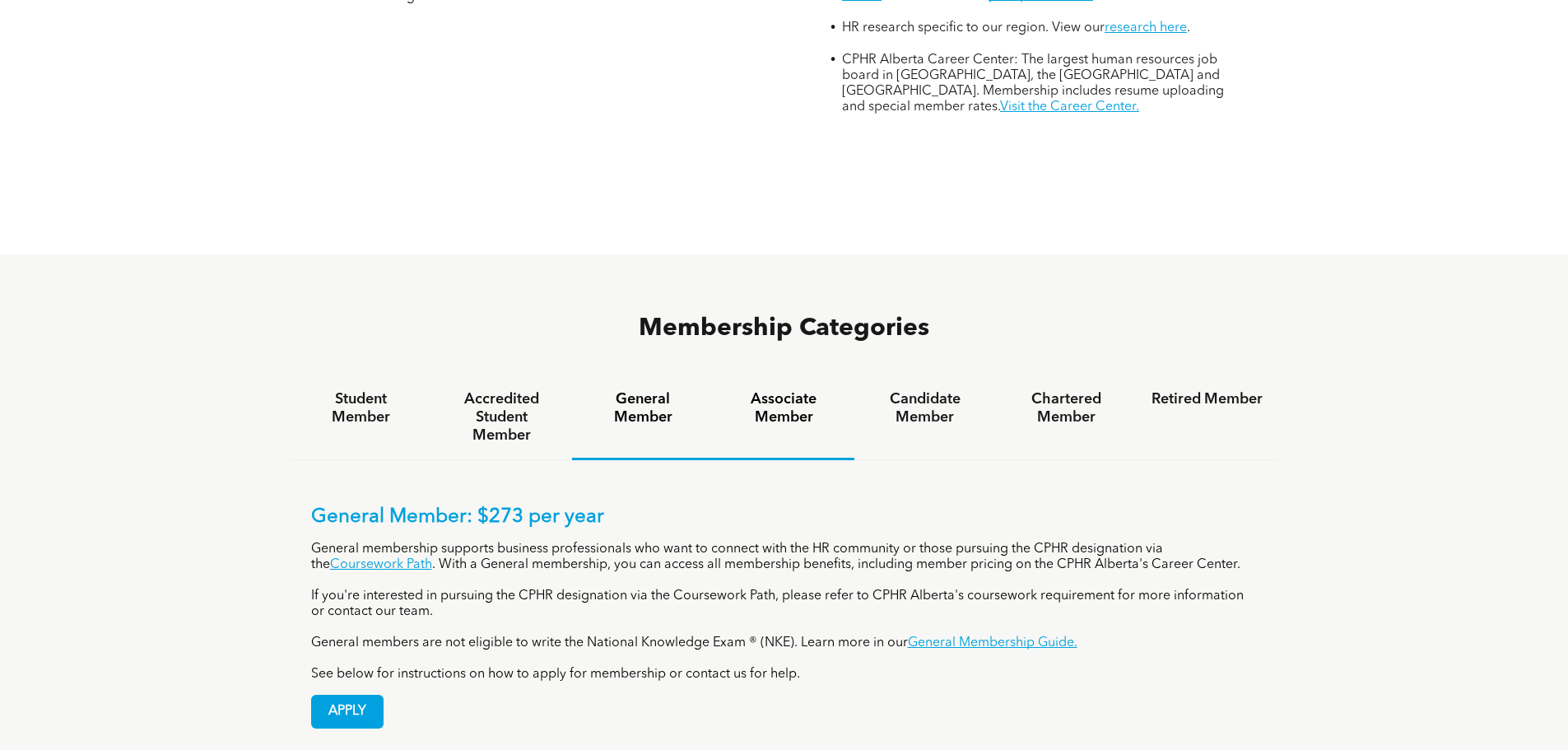
click at [797, 390] on h4 "Associate Member" at bounding box center [784, 408] width 111 height 36
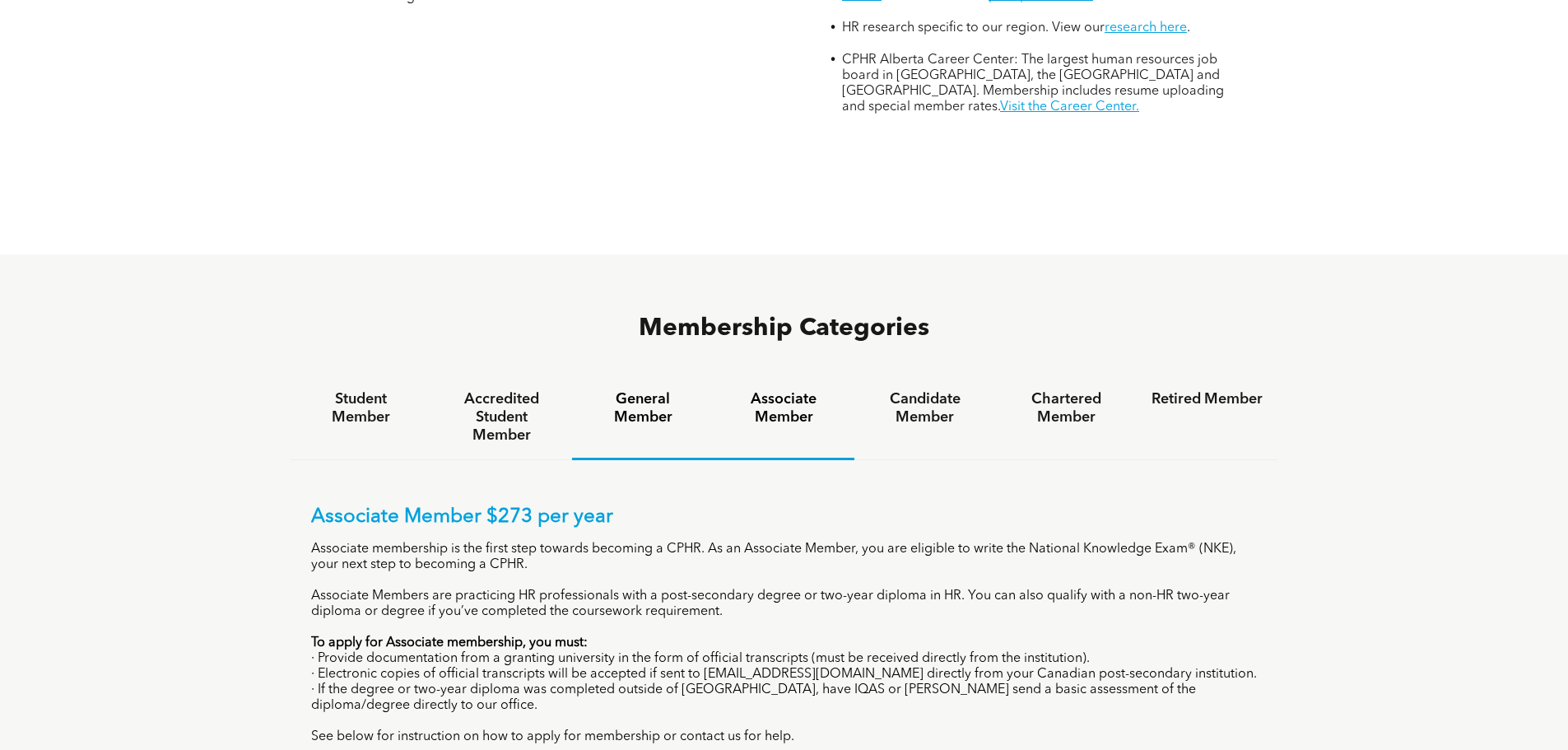
click at [660, 390] on h4 "General Member" at bounding box center [642, 408] width 111 height 36
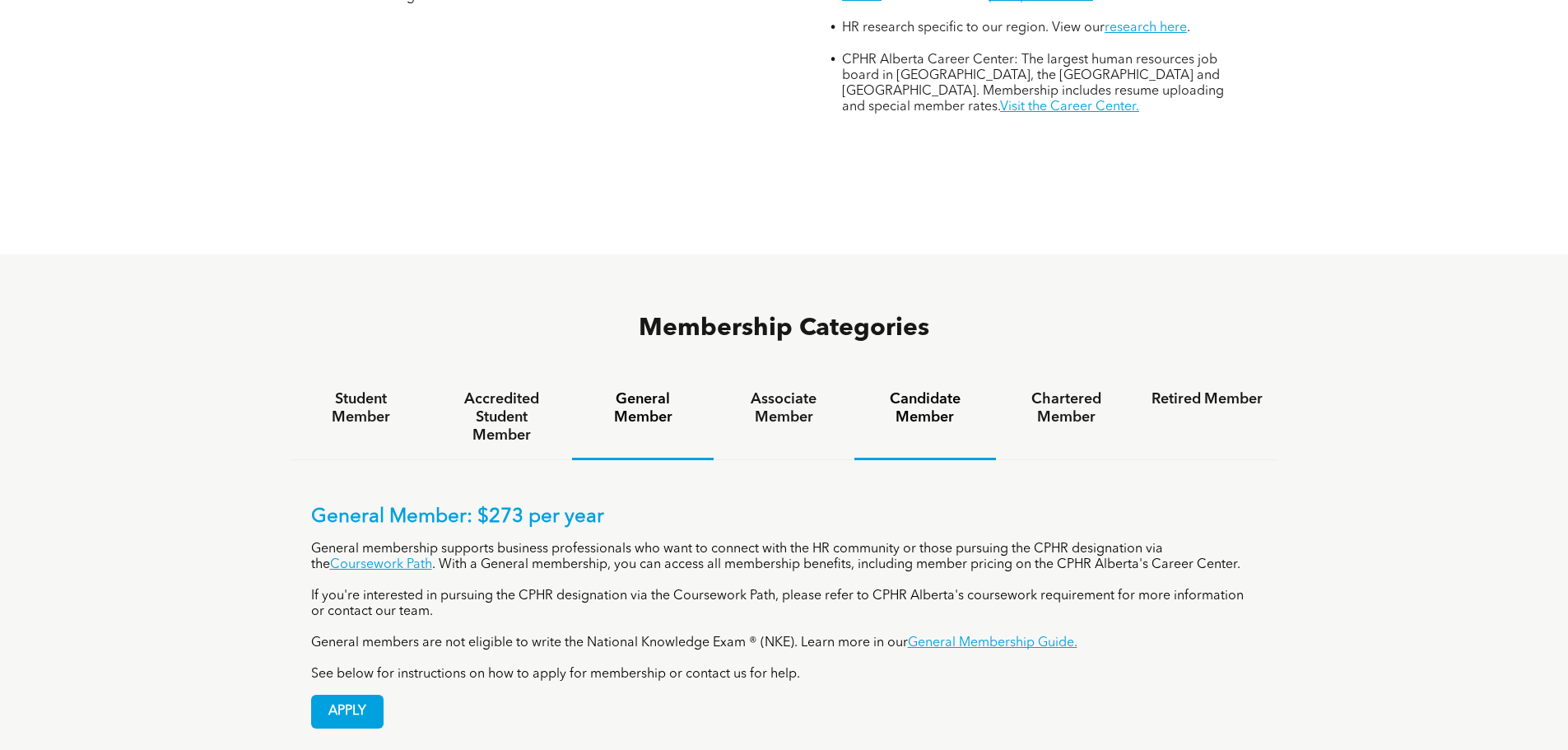
click at [922, 390] on h4 "Candidate Member" at bounding box center [925, 408] width 111 height 36
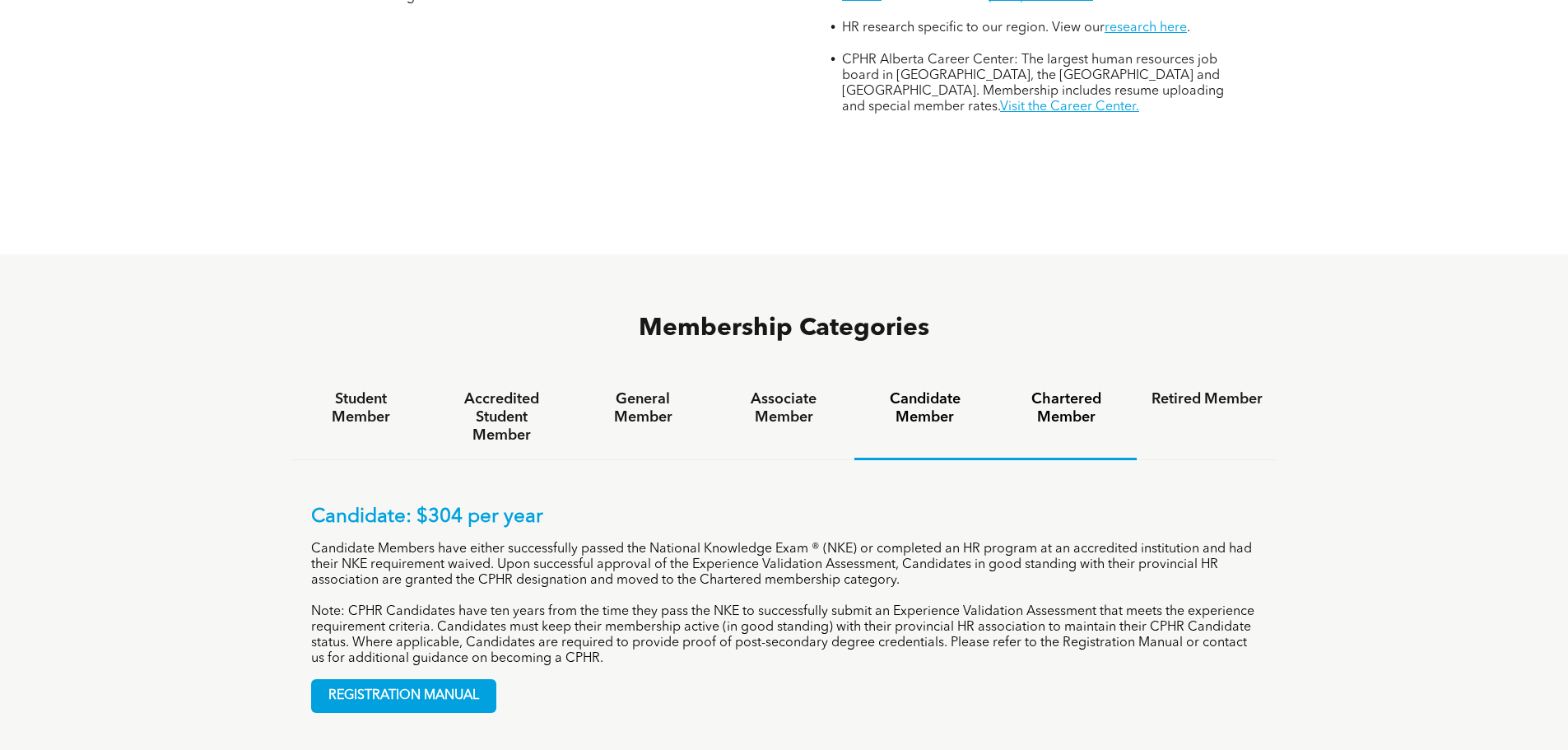
click at [1043, 390] on h4 "Chartered Member" at bounding box center [1066, 408] width 111 height 36
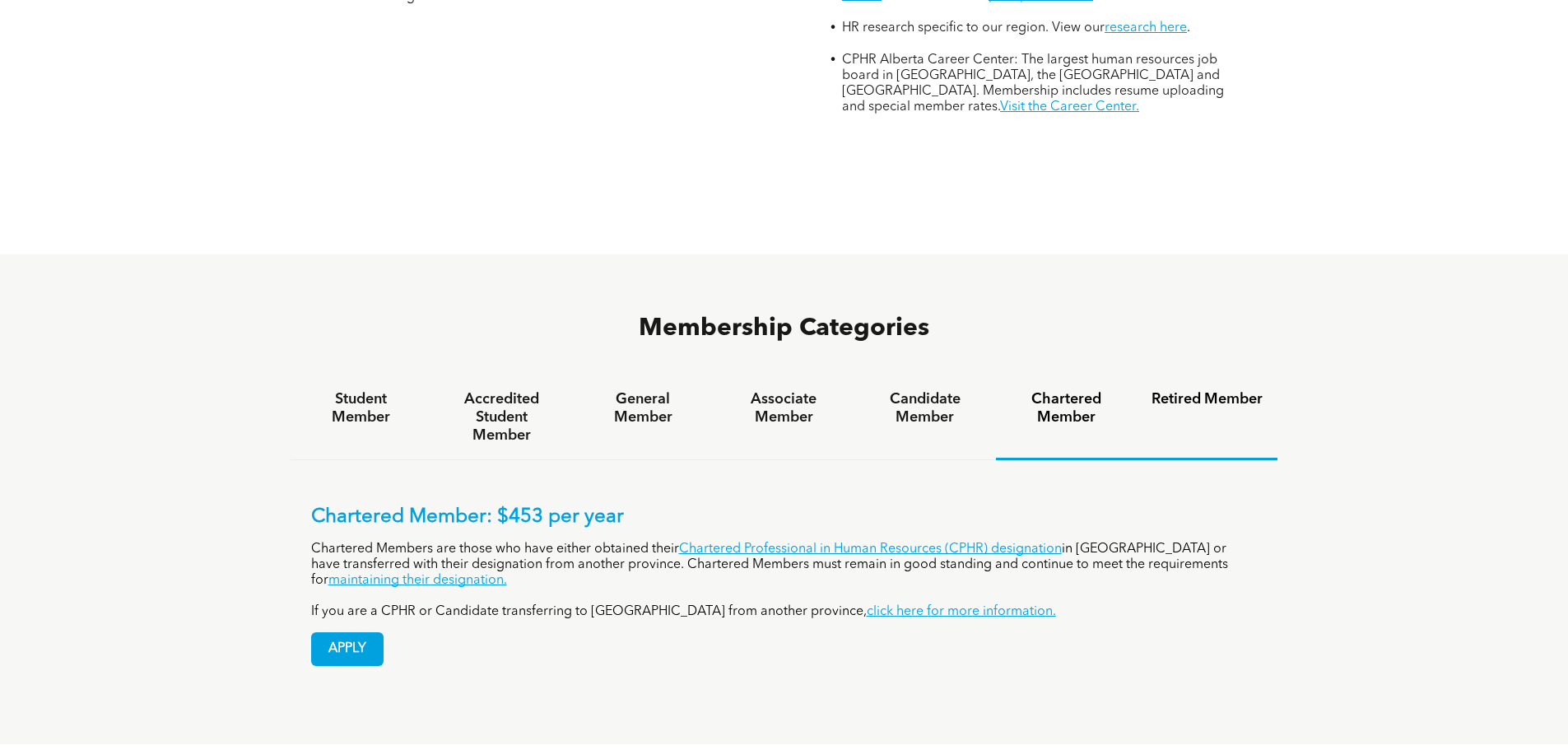
click at [1199, 390] on h4 "Retired Member" at bounding box center [1207, 399] width 111 height 18
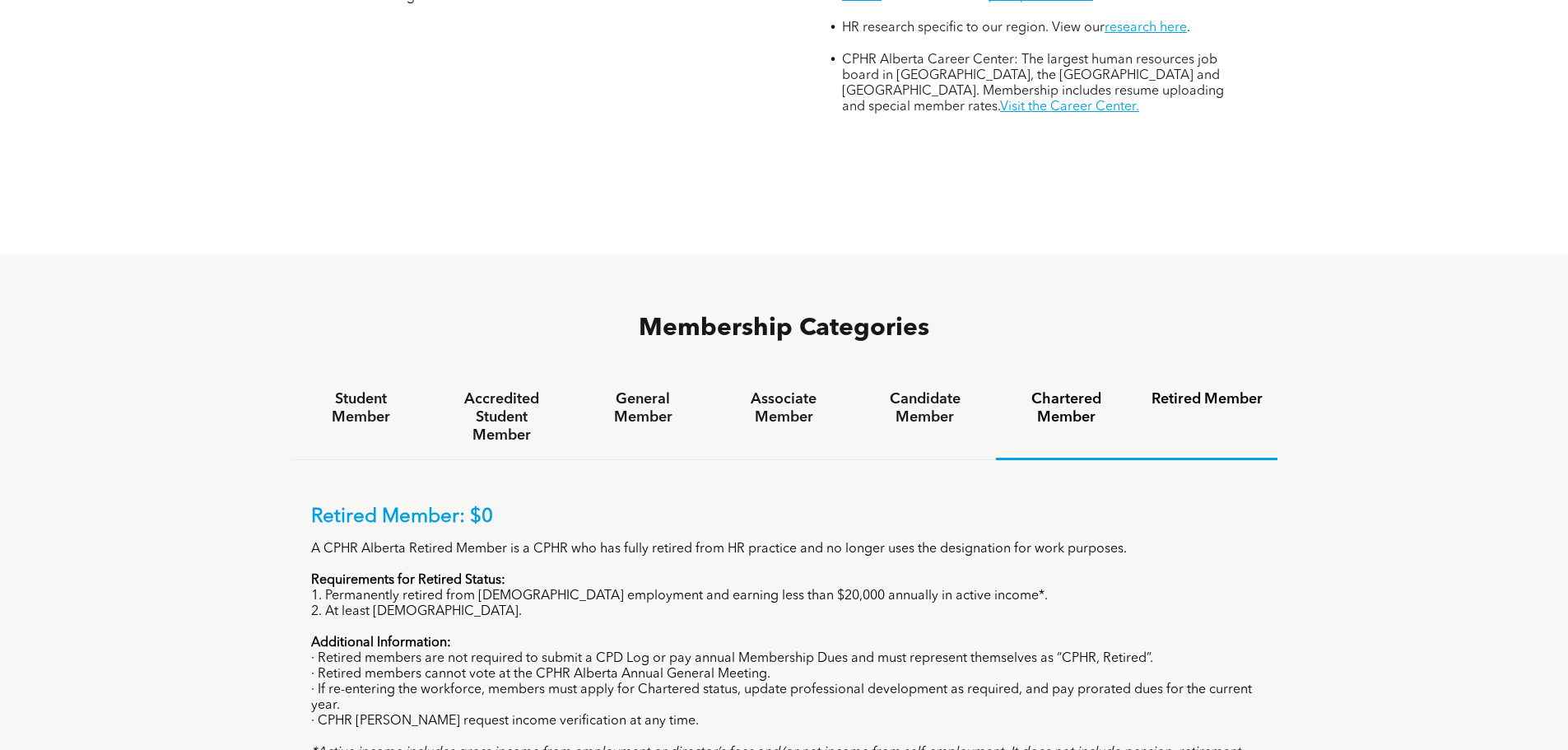
click at [1106, 390] on h4 "Chartered Member" at bounding box center [1066, 408] width 111 height 36
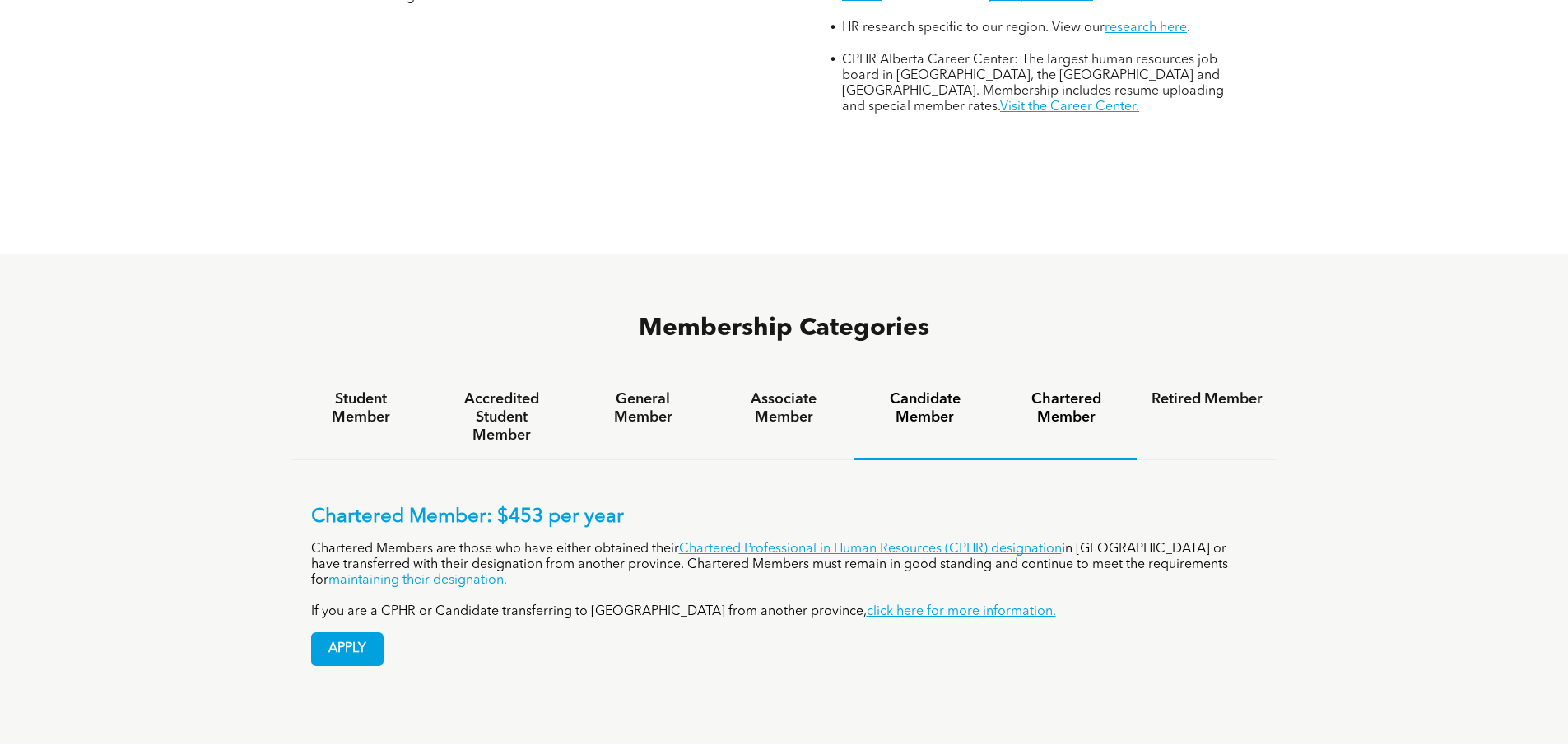
click at [938, 390] on h4 "Candidate Member" at bounding box center [925, 408] width 111 height 36
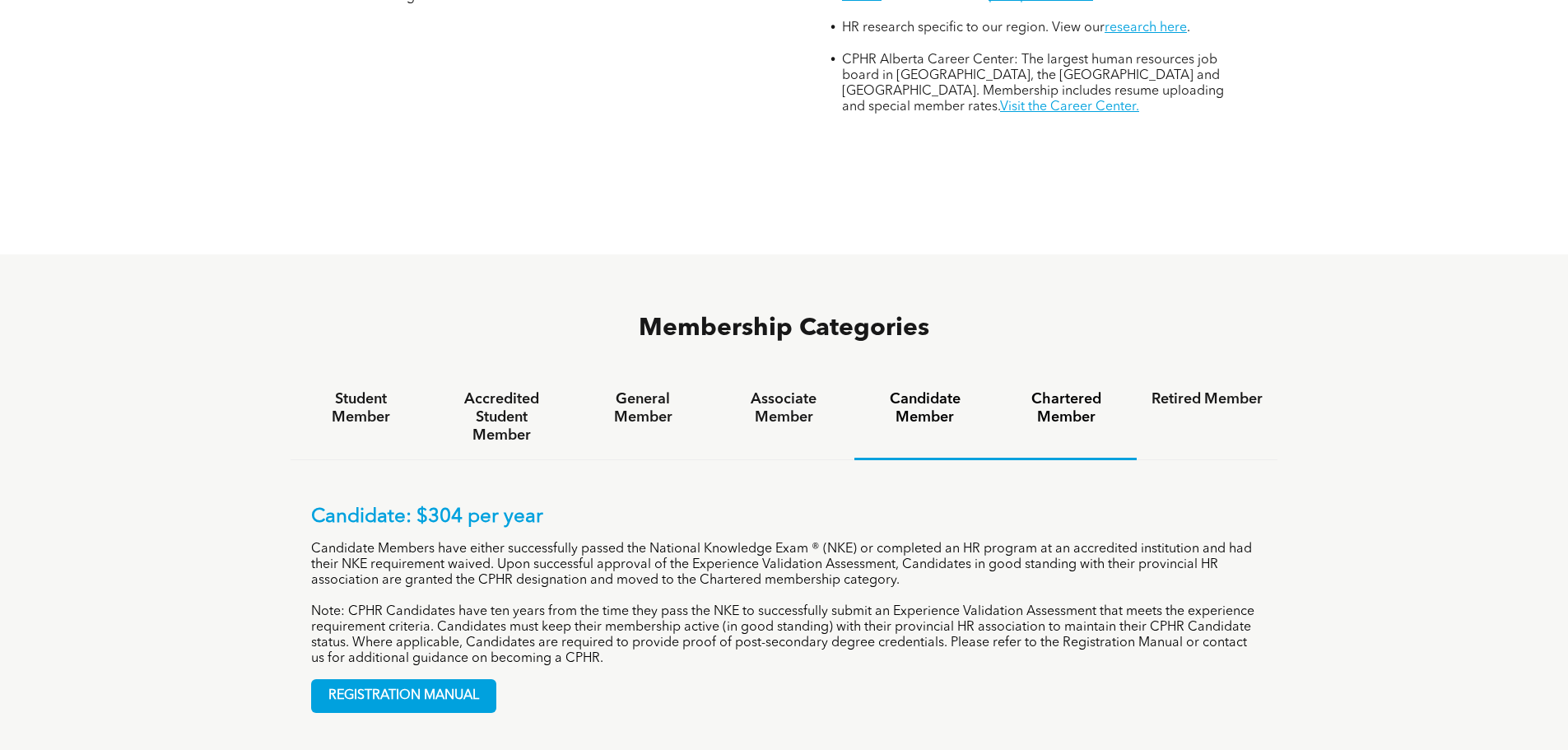
click at [1050, 390] on h4 "Chartered Member" at bounding box center [1066, 408] width 111 height 36
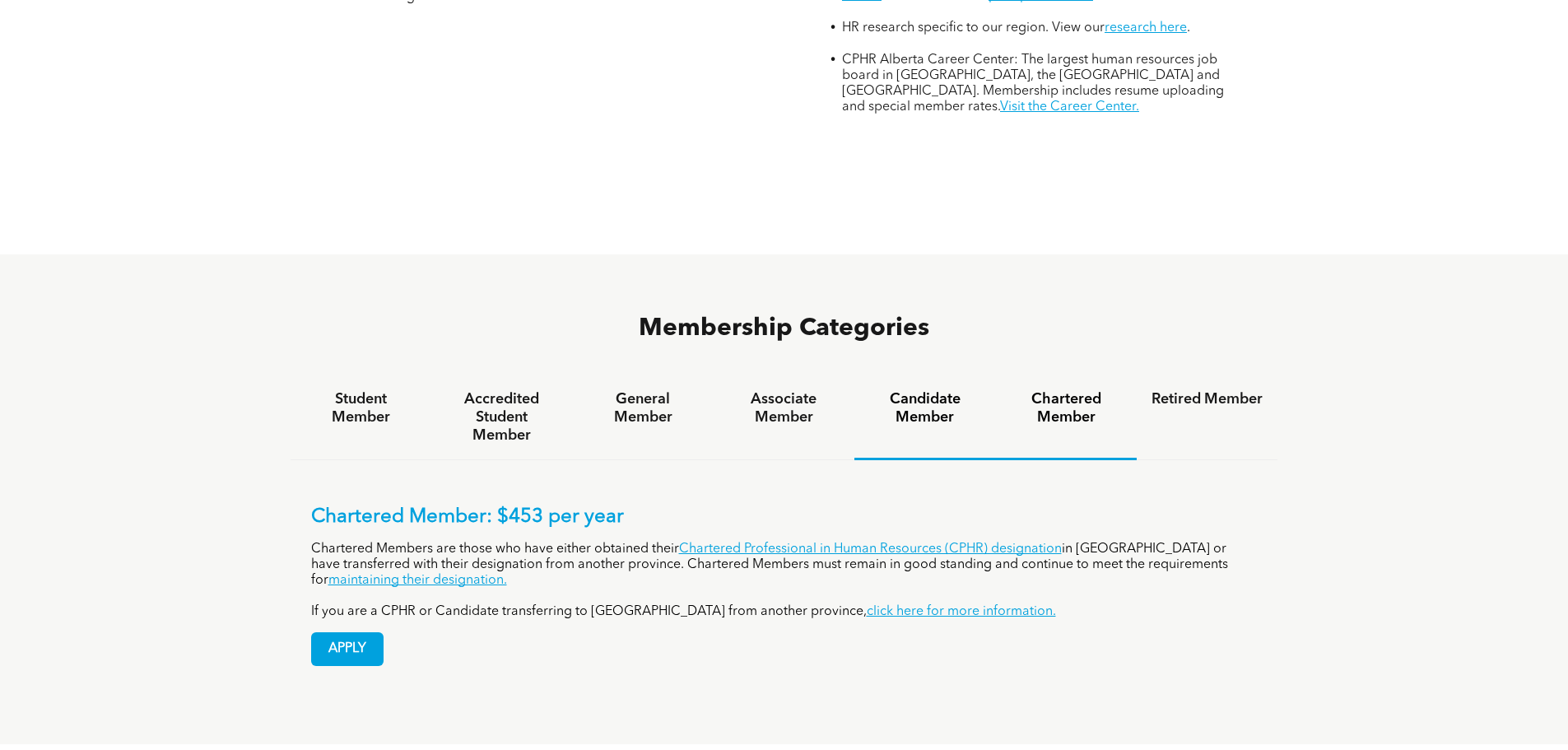
click at [936, 390] on h4 "Candidate Member" at bounding box center [925, 408] width 111 height 36
